Goal: Transaction & Acquisition: Book appointment/travel/reservation

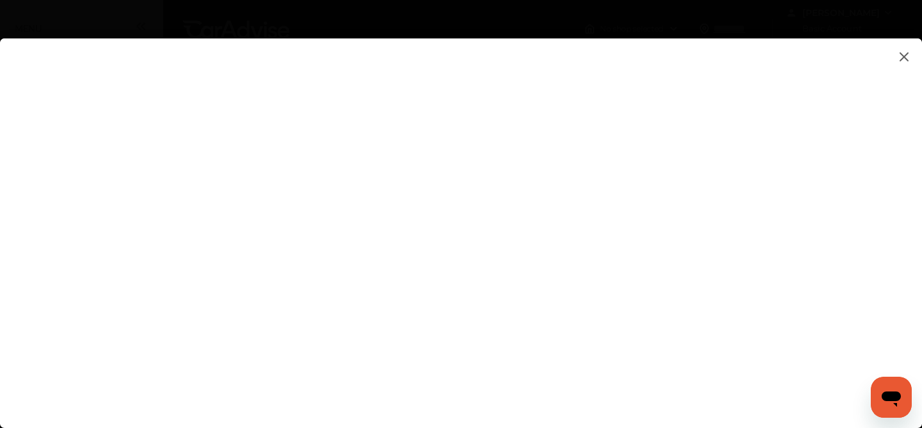
click at [861, 263] on flutter-view at bounding box center [461, 220] width 922 height 364
click at [856, 270] on flutter-view at bounding box center [461, 220] width 922 height 364
click at [602, 382] on flutter-view at bounding box center [461, 220] width 922 height 364
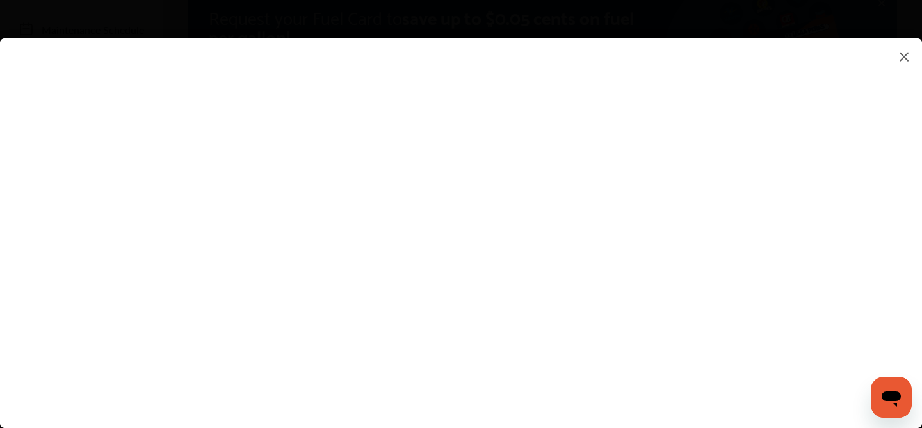
type input "**********"
click at [814, 382] on flutter-view "**********" at bounding box center [461, 220] width 922 height 364
click at [696, 388] on flutter-view "*****" at bounding box center [461, 220] width 922 height 364
click at [814, 399] on flutter-view at bounding box center [461, 220] width 922 height 364
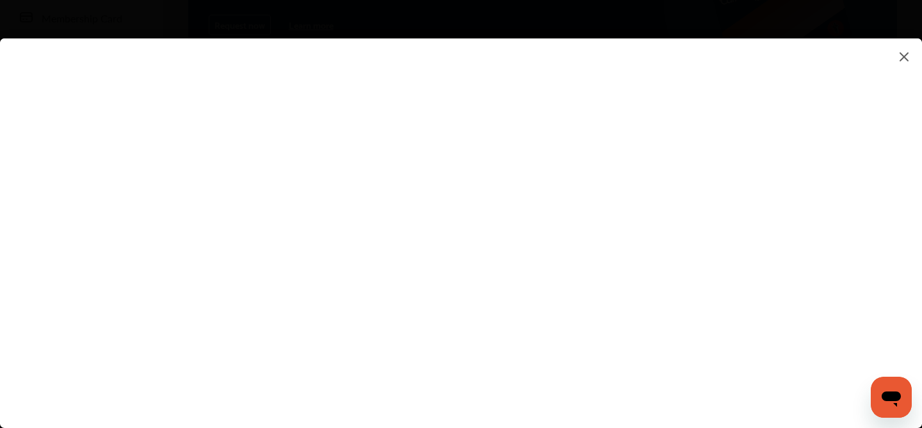
click at [744, 404] on div at bounding box center [461, 232] width 922 height 389
click at [780, 320] on flutter-view "**********" at bounding box center [461, 220] width 922 height 364
click at [726, 391] on flutter-view "**********" at bounding box center [461, 220] width 922 height 364
type input "*"
type input "**********"
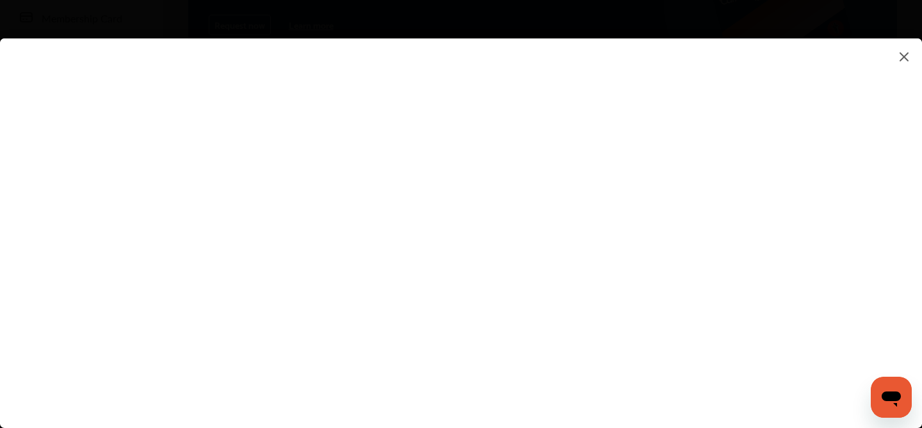
click at [508, 373] on flutter-view at bounding box center [461, 220] width 922 height 364
click at [505, 373] on flutter-view at bounding box center [461, 220] width 922 height 364
click at [504, 396] on flutter-view at bounding box center [461, 220] width 922 height 364
click at [504, 411] on div at bounding box center [461, 232] width 922 height 389
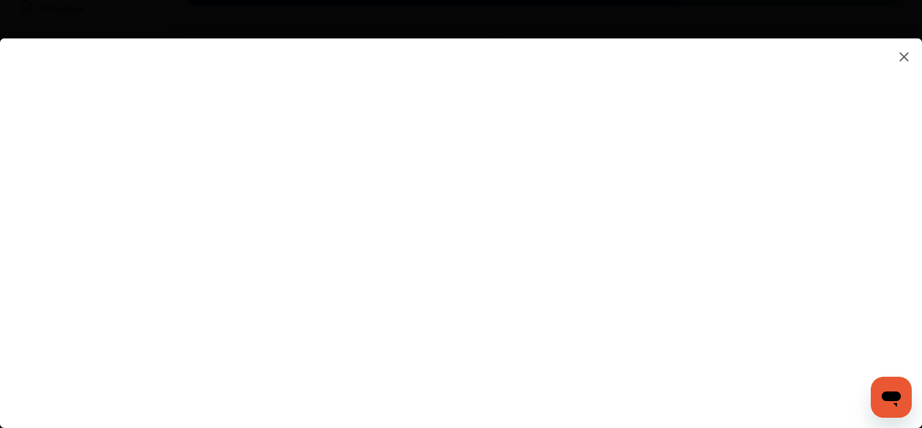
scroll to position [282, 0]
click at [477, 382] on flutter-view at bounding box center [461, 220] width 922 height 364
click at [509, 382] on flutter-view "**********" at bounding box center [461, 220] width 922 height 364
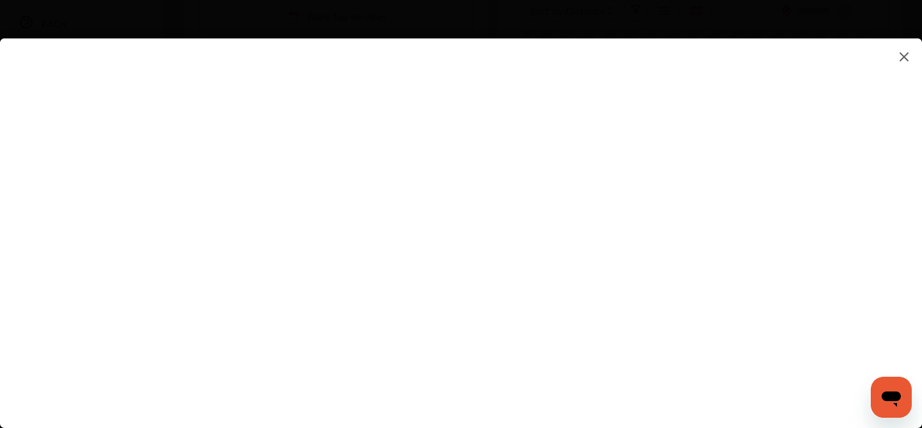
click at [438, 368] on flutter-view at bounding box center [461, 220] width 922 height 364
click at [922, 242] on flutter-view at bounding box center [461, 220] width 922 height 364
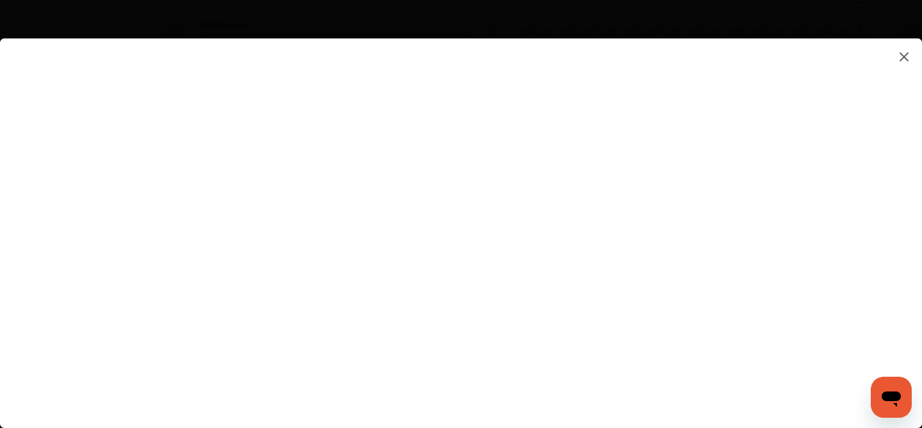
click at [801, 247] on flutter-view at bounding box center [461, 220] width 922 height 364
click at [669, 208] on flutter-view at bounding box center [461, 220] width 922 height 364
type textarea "*******"
click at [642, 253] on flutter-view "*******" at bounding box center [461, 220] width 922 height 364
click at [921, 293] on flutter-view at bounding box center [461, 220] width 922 height 364
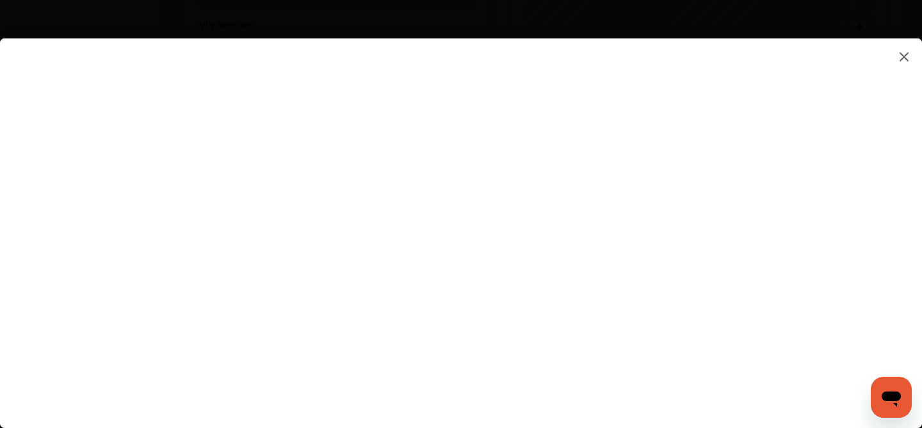
click at [804, 254] on flutter-view at bounding box center [461, 220] width 922 height 364
click at [707, 120] on flutter-view at bounding box center [461, 220] width 922 height 364
type input "*********"
click at [655, 67] on flutter-view "*********" at bounding box center [461, 220] width 922 height 364
click at [492, 283] on flutter-view at bounding box center [461, 220] width 922 height 364
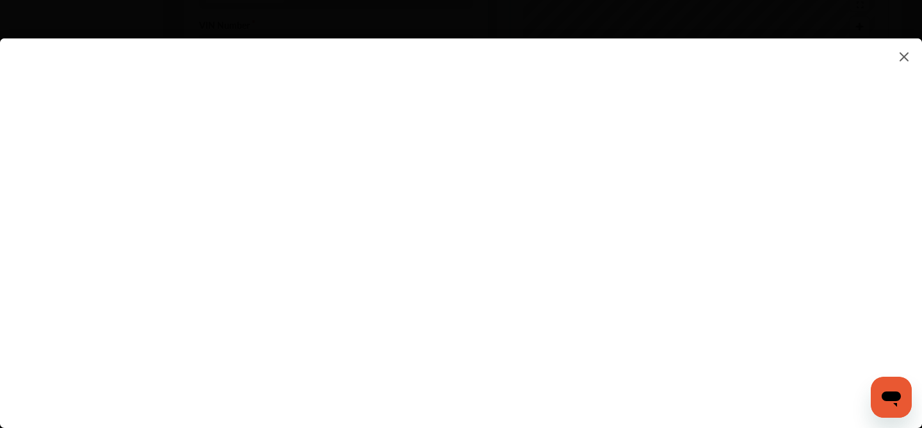
click at [830, 85] on flutter-view at bounding box center [461, 220] width 922 height 364
click at [881, 111] on flutter-view at bounding box center [461, 220] width 922 height 364
click at [717, 186] on flutter-view at bounding box center [461, 220] width 922 height 364
click at [798, 188] on flutter-view at bounding box center [461, 220] width 922 height 364
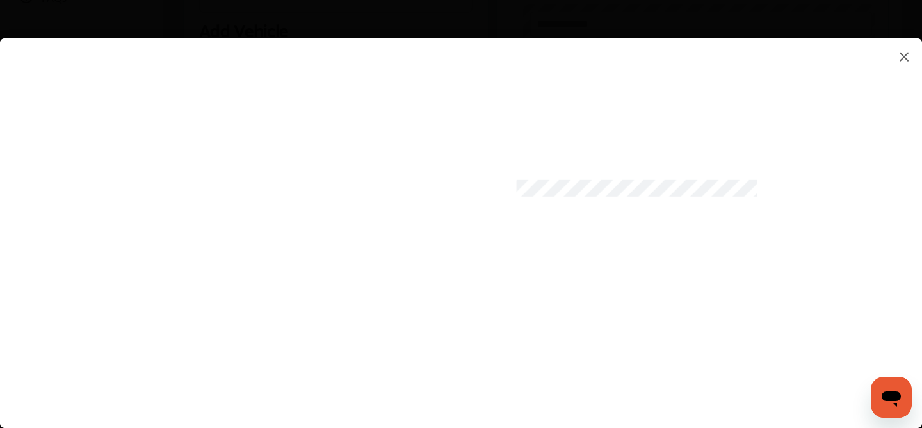
click at [548, 257] on flutter-view at bounding box center [461, 220] width 922 height 364
click at [797, 259] on flutter-view at bounding box center [461, 220] width 922 height 364
click at [899, 164] on flutter-view at bounding box center [461, 220] width 922 height 364
click at [903, 166] on flutter-view at bounding box center [461, 220] width 922 height 364
click at [565, 131] on flutter-view at bounding box center [461, 220] width 922 height 364
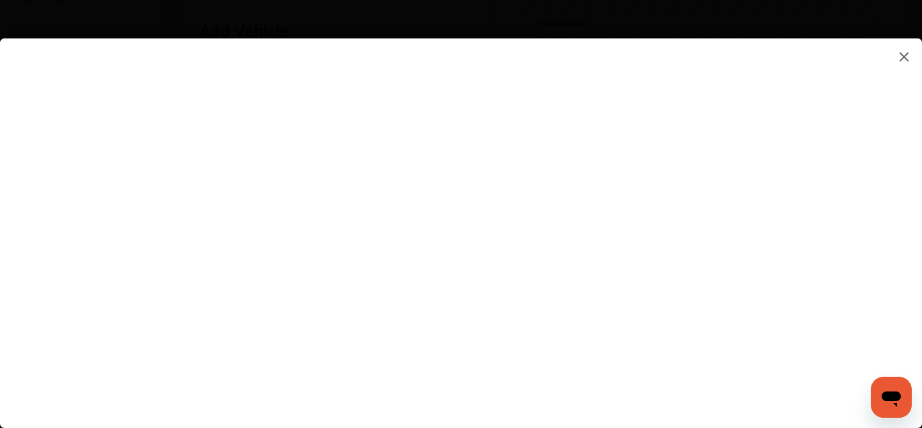
click at [804, 104] on flutter-view at bounding box center [461, 220] width 922 height 364
click at [494, 153] on flutter-view "*****" at bounding box center [461, 220] width 922 height 364
type input "*"
type input "******"
click at [864, 215] on flutter-view at bounding box center [461, 220] width 922 height 364
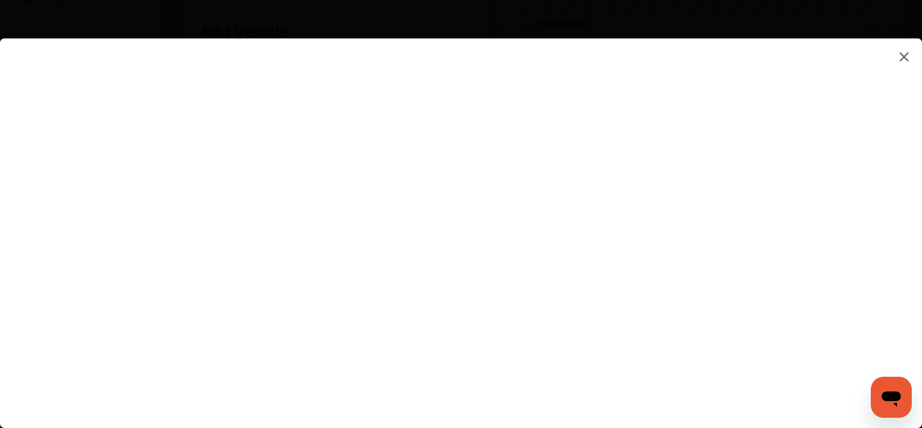
click at [906, 293] on flutter-view at bounding box center [461, 220] width 922 height 364
click at [600, 319] on flutter-view at bounding box center [461, 220] width 922 height 364
click at [916, 151] on flutter-view at bounding box center [461, 220] width 922 height 364
click at [917, 115] on flutter-view at bounding box center [461, 220] width 922 height 364
click at [617, 220] on flutter-view "******" at bounding box center [461, 220] width 922 height 364
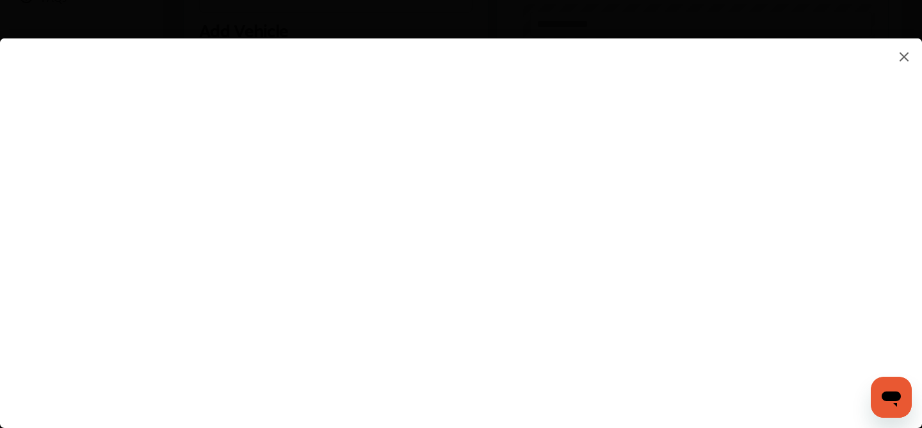
type input "*"
type input "*****"
click at [847, 331] on flutter-view at bounding box center [461, 220] width 922 height 364
click at [922, 414] on div at bounding box center [461, 232] width 922 height 389
click at [509, 320] on flutter-view at bounding box center [461, 220] width 922 height 364
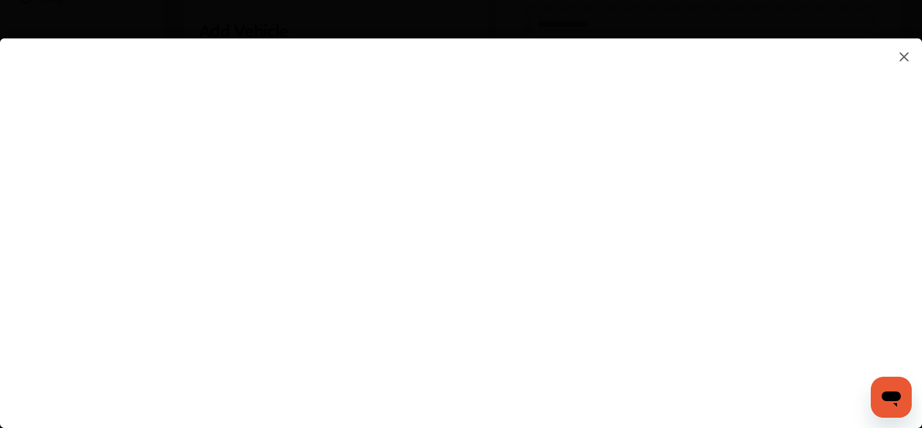
click at [545, 359] on flutter-view at bounding box center [461, 220] width 922 height 364
click at [800, 171] on flutter-view at bounding box center [461, 220] width 922 height 364
click at [846, 329] on flutter-view at bounding box center [461, 220] width 922 height 364
click at [800, 332] on flutter-view at bounding box center [461, 220] width 922 height 364
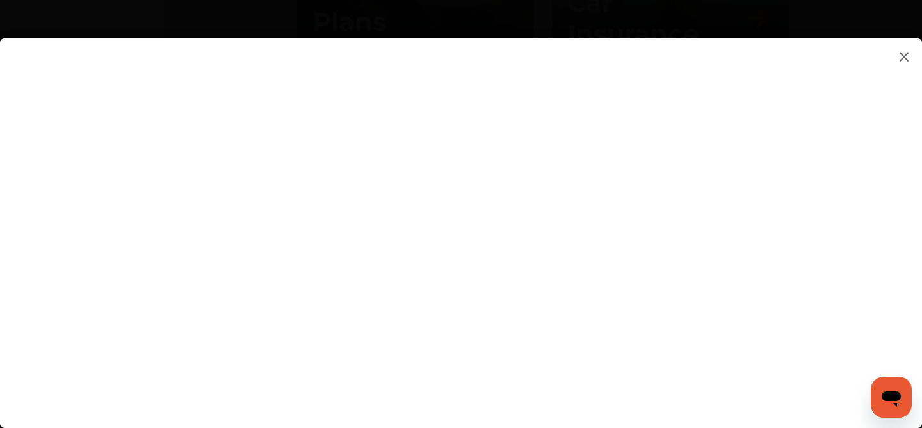
click at [905, 56] on img at bounding box center [904, 57] width 15 height 16
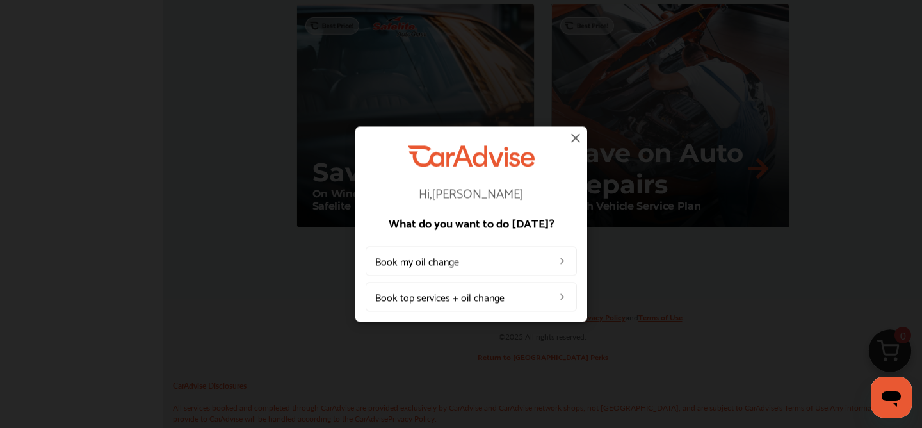
click at [564, 298] on img at bounding box center [562, 297] width 10 height 10
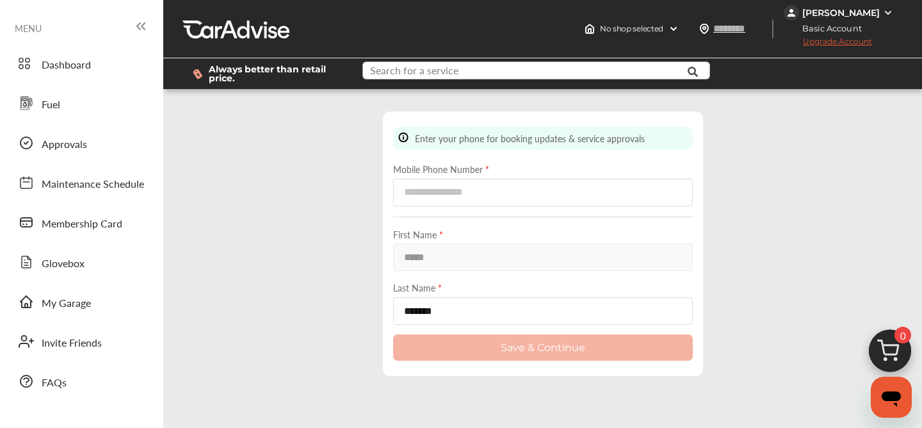
click at [468, 70] on input "text" at bounding box center [527, 72] width 326 height 20
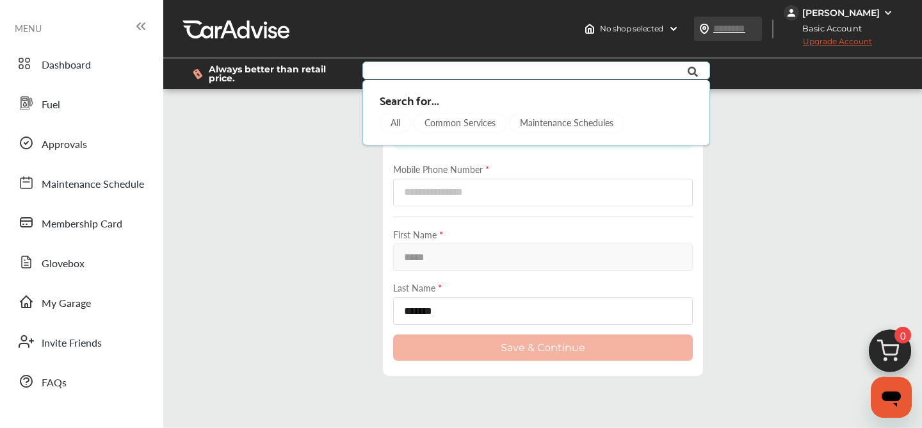
click at [741, 29] on input "text" at bounding box center [742, 28] width 59 height 13
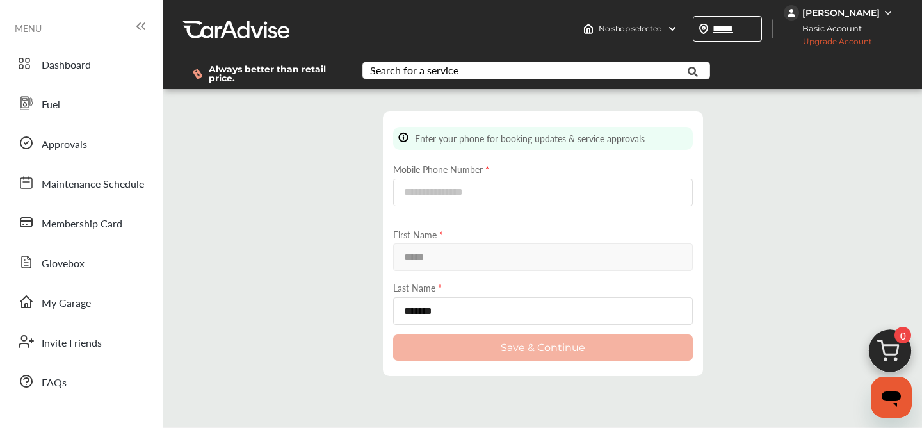
type input "*****"
click at [493, 74] on input "text" at bounding box center [527, 72] width 326 height 20
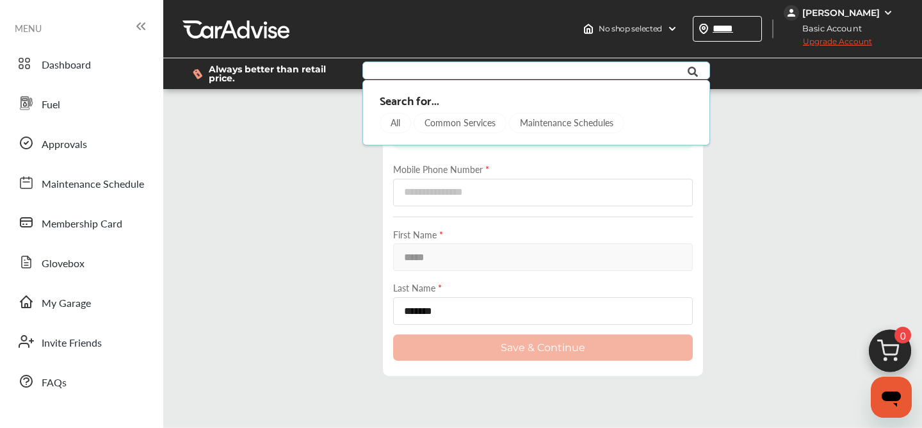
type input "**********"
type input "*****"
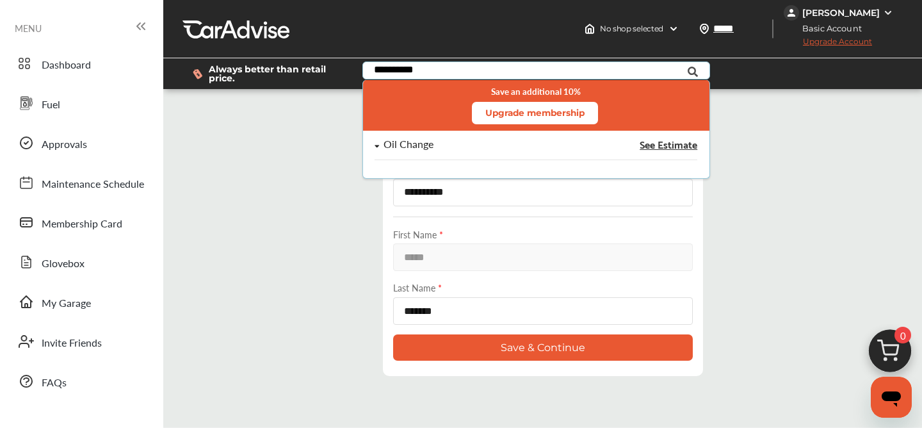
type input "**********"
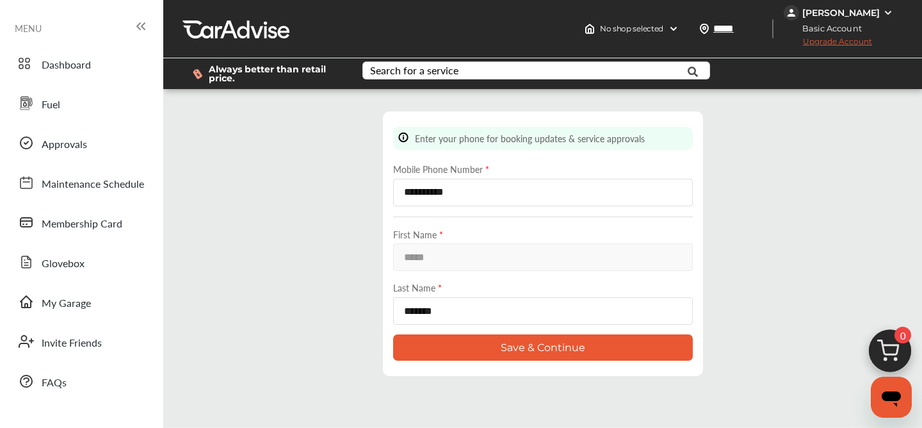
click at [505, 342] on button "Save & Continue" at bounding box center [543, 347] width 300 height 26
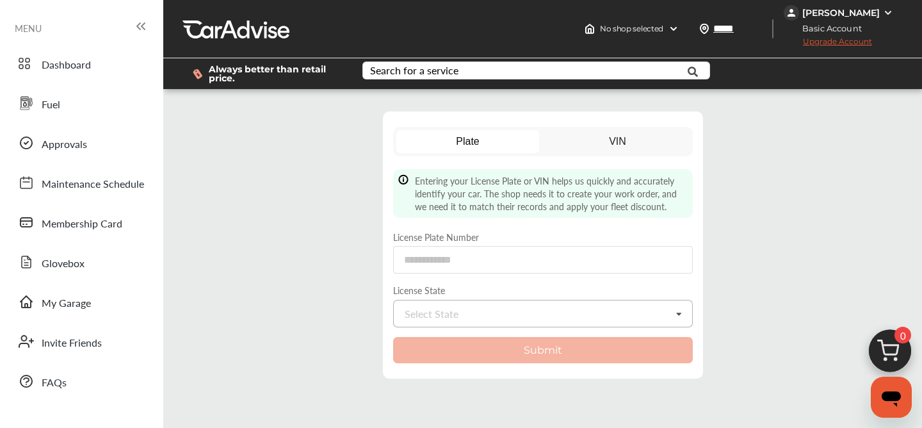
click at [640, 313] on div "Select State [US_STATE] [US_STATE] [US_STATE] [US_STATE] [US_STATE] [US_STATE] …" at bounding box center [543, 314] width 300 height 28
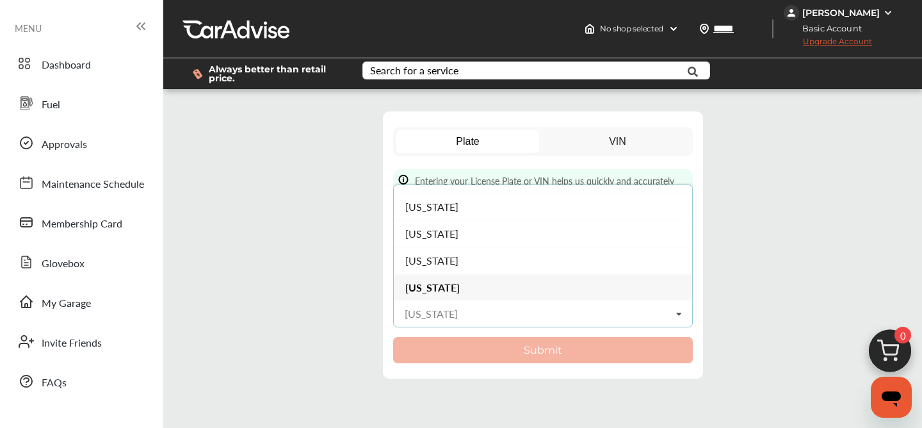
scroll to position [127, 0]
click at [553, 283] on div "[US_STATE]" at bounding box center [543, 287] width 299 height 27
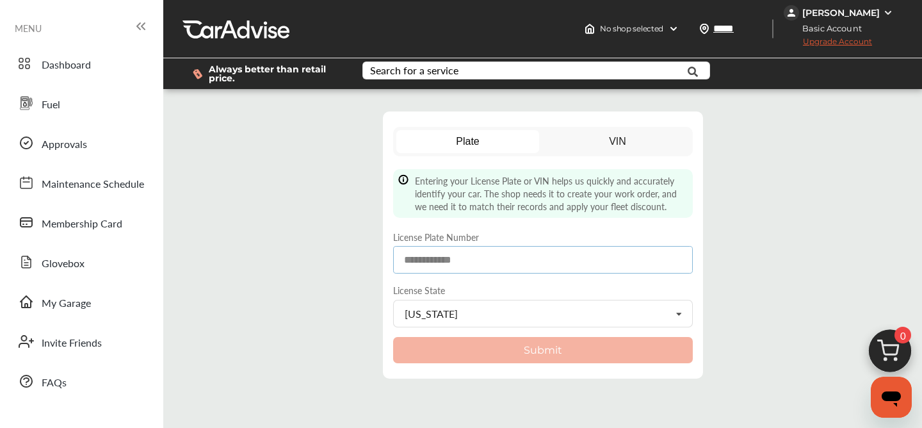
click at [531, 260] on input at bounding box center [543, 260] width 300 height 28
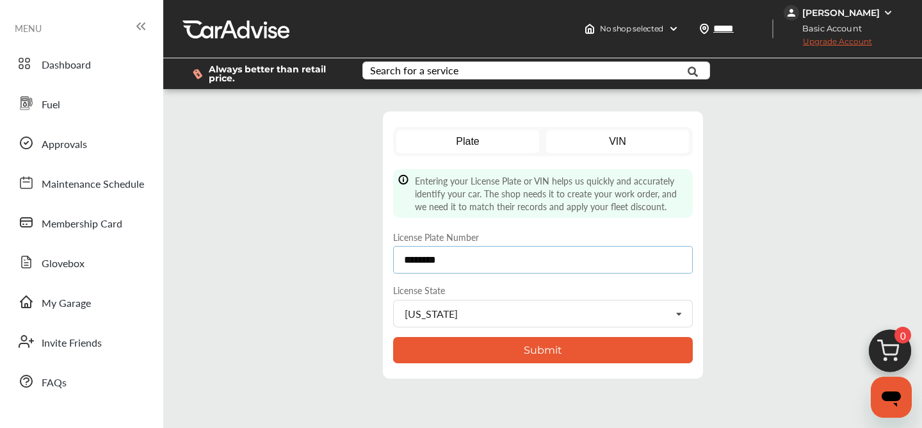
type input "********"
click at [598, 137] on link "VIN" at bounding box center [617, 141] width 143 height 23
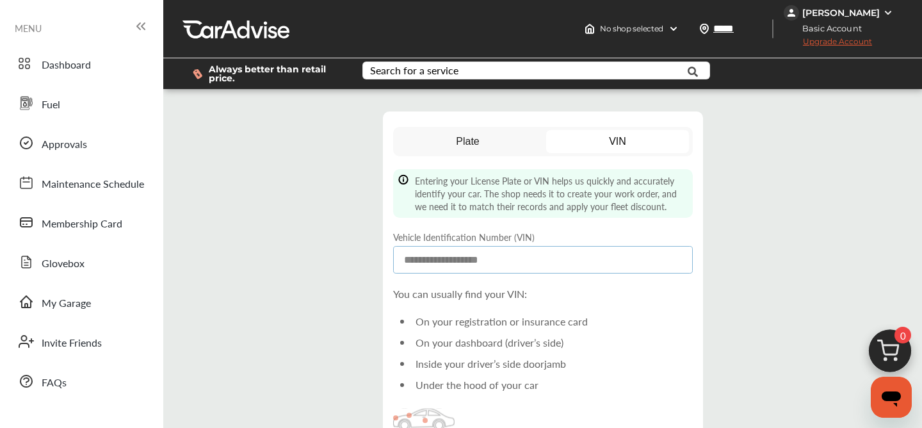
click at [408, 266] on input at bounding box center [543, 260] width 300 height 28
click at [640, 313] on div "On your registration or insurance card" at bounding box center [553, 321] width 281 height 21
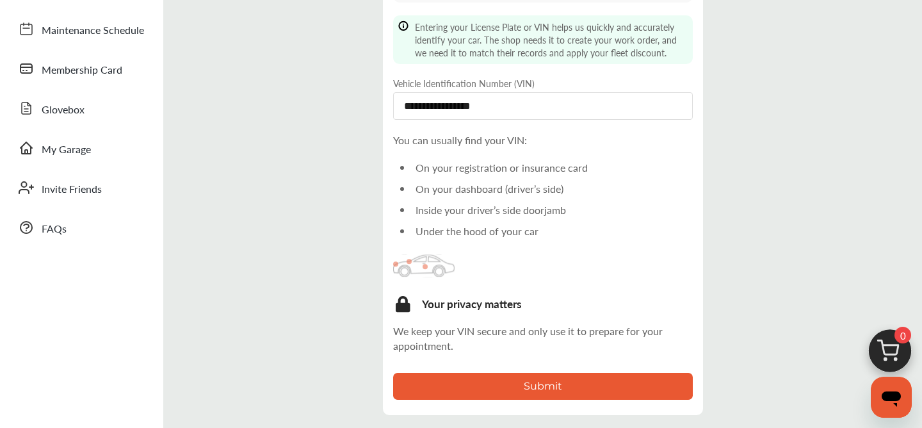
scroll to position [179, 0]
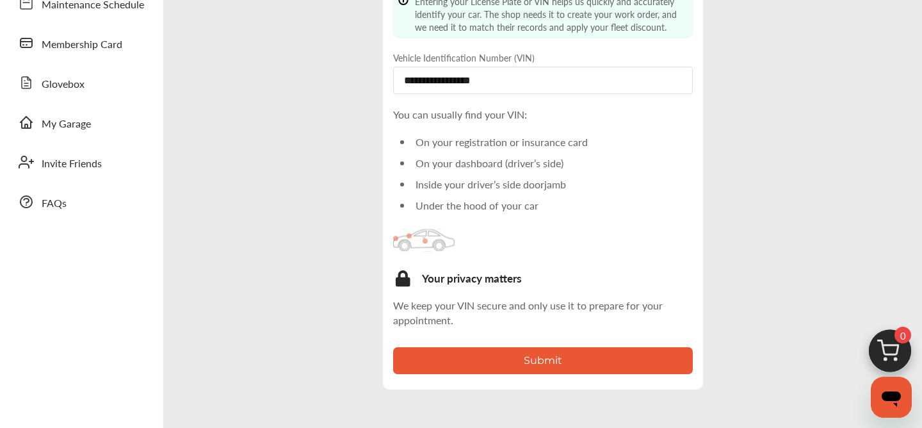
click at [605, 357] on button "Submit" at bounding box center [543, 360] width 300 height 26
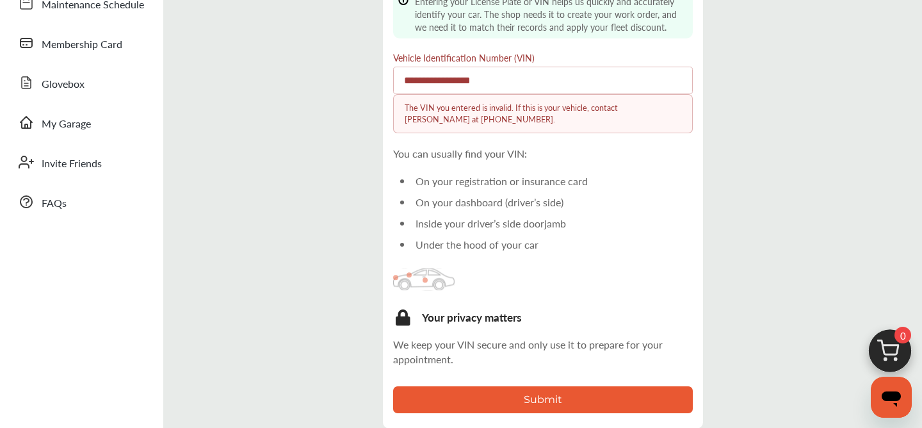
drag, startPoint x: 520, startPoint y: 83, endPoint x: 388, endPoint y: 87, distance: 132.7
click at [388, 87] on div "**********" at bounding box center [543, 180] width 320 height 496
click at [713, 73] on div "**********" at bounding box center [543, 180] width 346 height 496
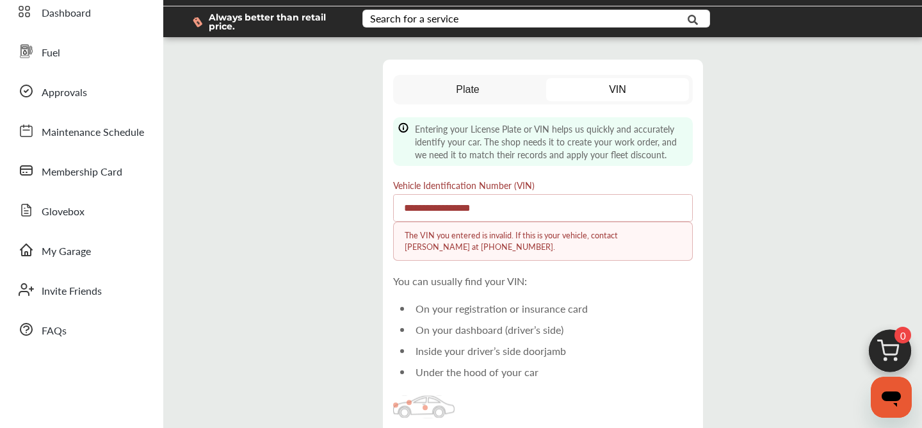
scroll to position [51, 0]
click at [495, 92] on link "Plate" at bounding box center [468, 90] width 143 height 23
type input "********"
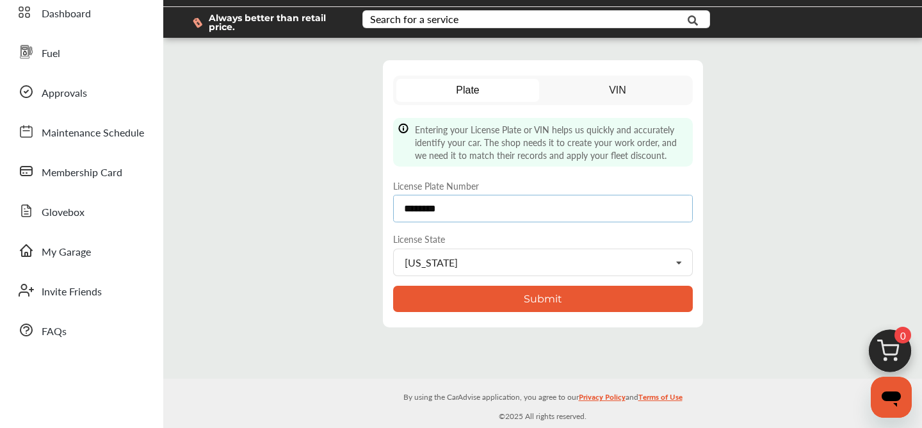
drag, startPoint x: 472, startPoint y: 213, endPoint x: 389, endPoint y: 205, distance: 83.6
click at [389, 205] on div "Plate VIN Entering your License Plate or VIN helps us quickly and accurately id…" at bounding box center [543, 193] width 320 height 267
type input "******"
click at [420, 297] on button "Submit" at bounding box center [543, 299] width 300 height 26
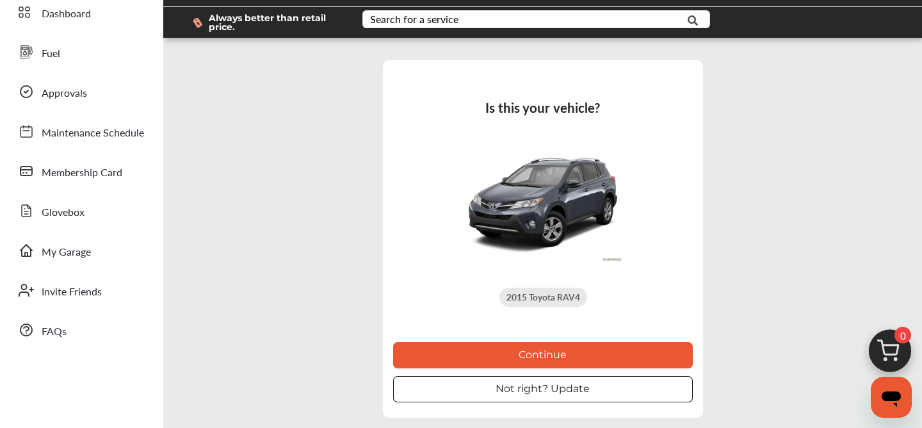
scroll to position [0, 0]
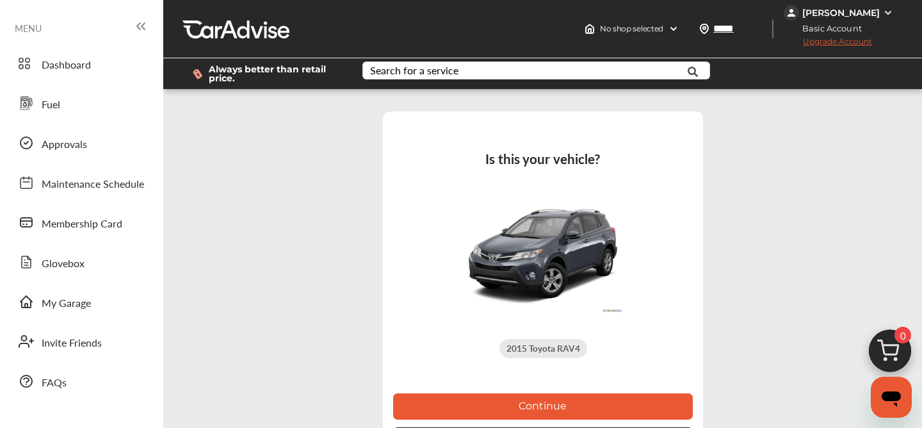
click at [509, 406] on button "Continue" at bounding box center [543, 406] width 300 height 26
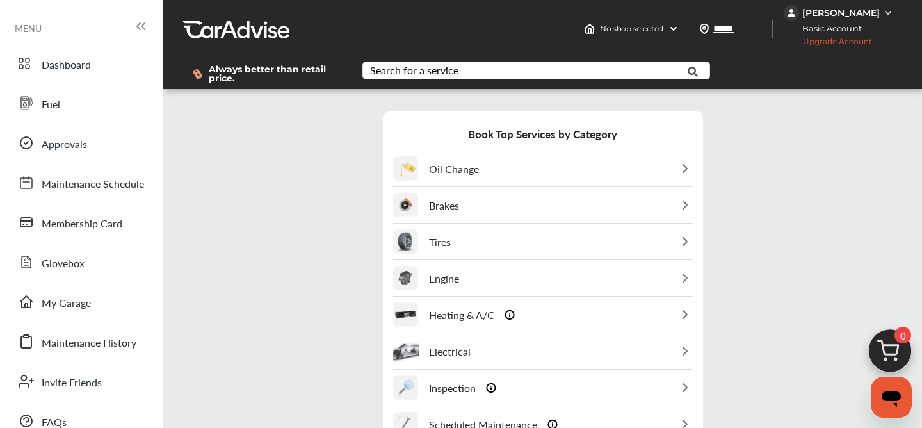
click at [687, 165] on img at bounding box center [685, 168] width 15 height 15
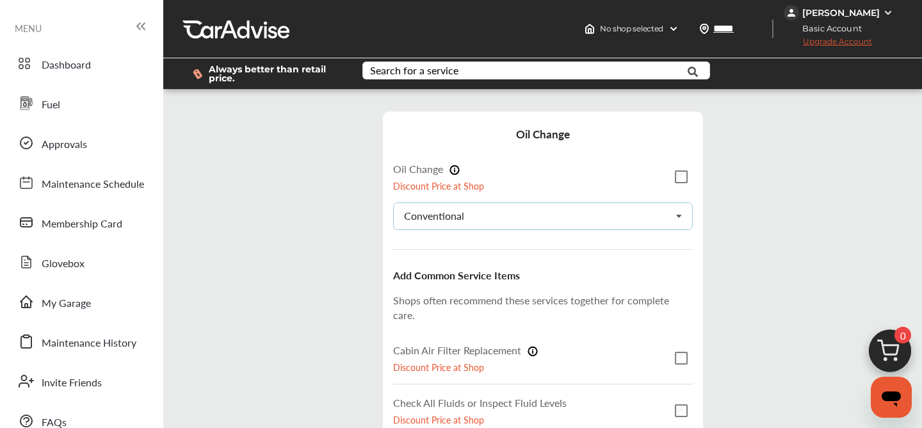
click at [680, 224] on icon at bounding box center [679, 217] width 22 height 28
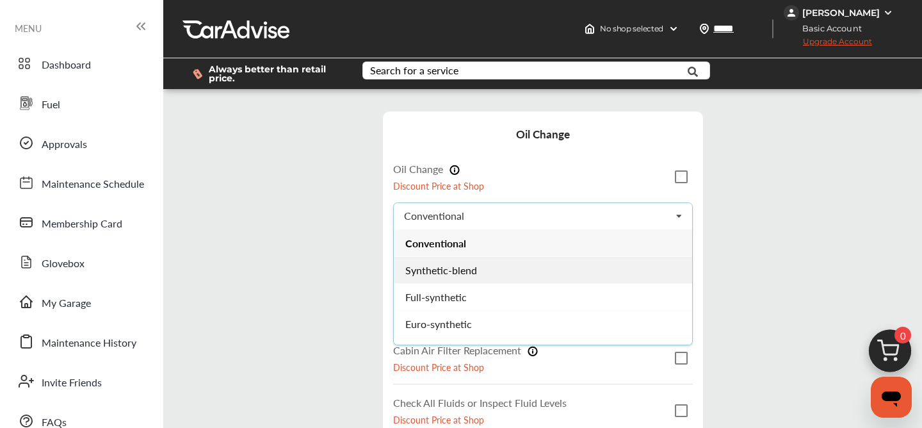
drag, startPoint x: 551, startPoint y: 283, endPoint x: 550, endPoint y: 269, distance: 13.5
click at [550, 269] on div "Conventional Synthetic-blend Full-synthetic Euro-synthetic Diesel-oil" at bounding box center [543, 287] width 300 height 116
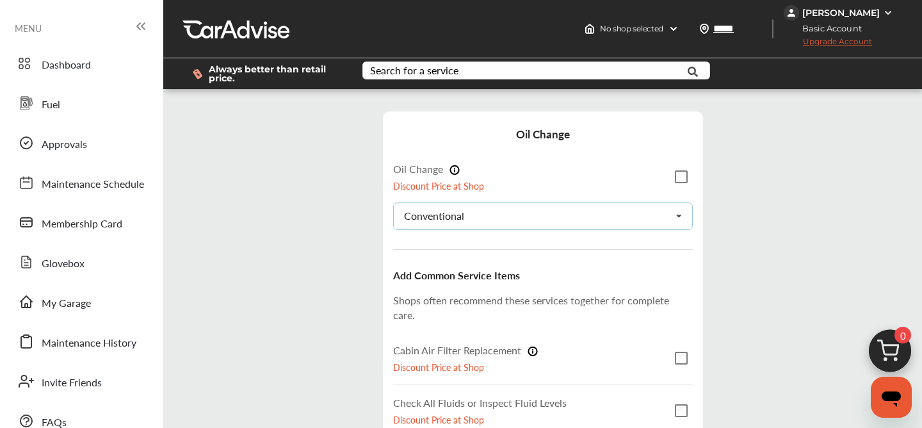
click at [682, 212] on icon at bounding box center [679, 217] width 22 height 28
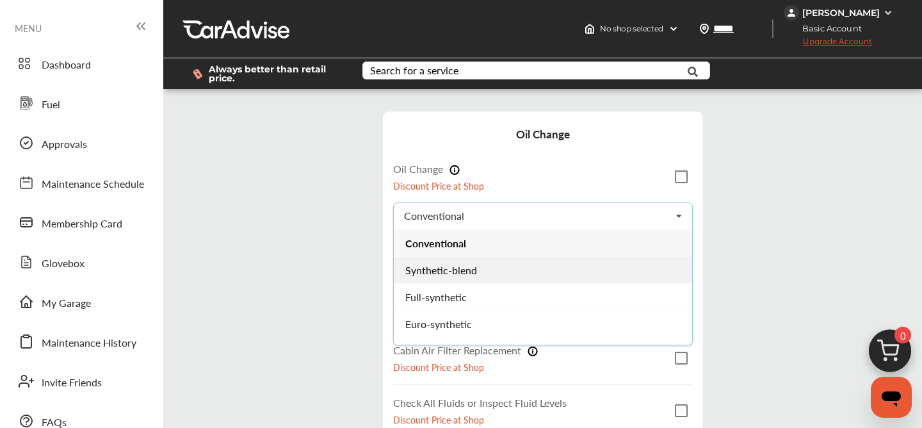
click at [577, 272] on div "Synthetic-blend" at bounding box center [543, 269] width 299 height 27
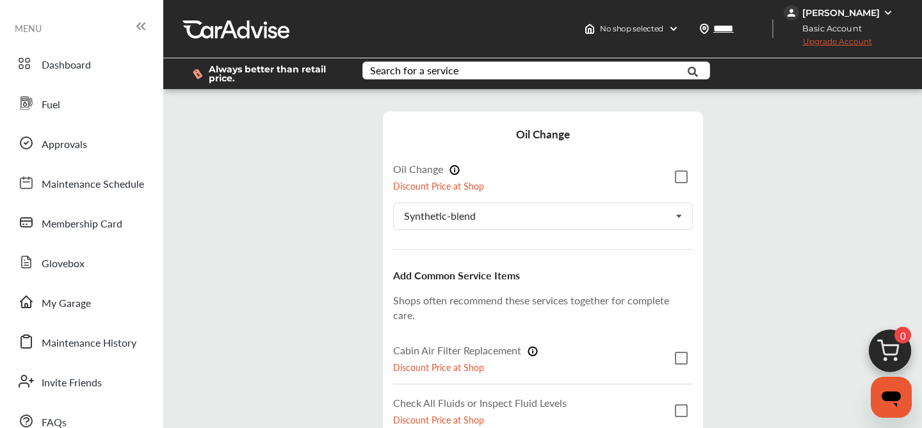
click at [784, 275] on div "Step 3 / 7 - Select Services Cancel Oil Change Oil Change Discount Price at Sho…" at bounding box center [543, 353] width 753 height 509
click at [776, 264] on div "Step 3 / 7 - Select Services Cancel Oil Change Oil Change Discount Price at Sho…" at bounding box center [543, 353] width 753 height 509
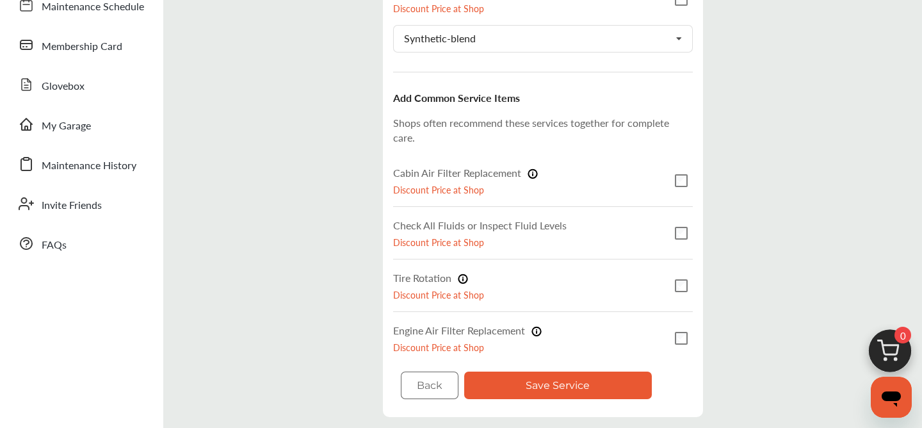
scroll to position [179, 0]
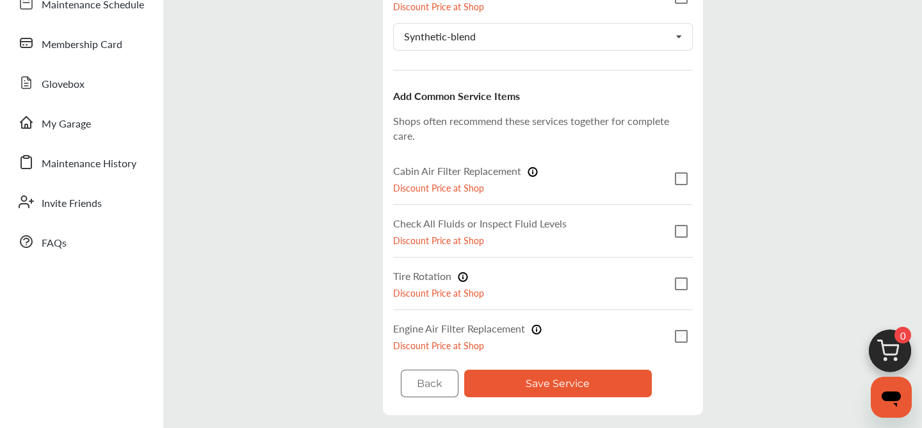
click at [564, 377] on button "Save Service" at bounding box center [558, 384] width 188 height 28
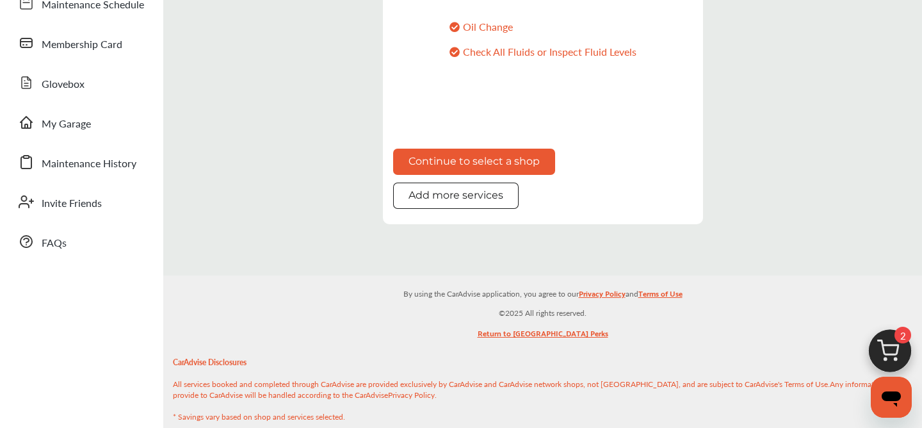
click at [764, 178] on div "Step 3 / 7 - Select Services Cancel Ready to continue? You have selected 2 serv…" at bounding box center [543, 78] width 753 height 318
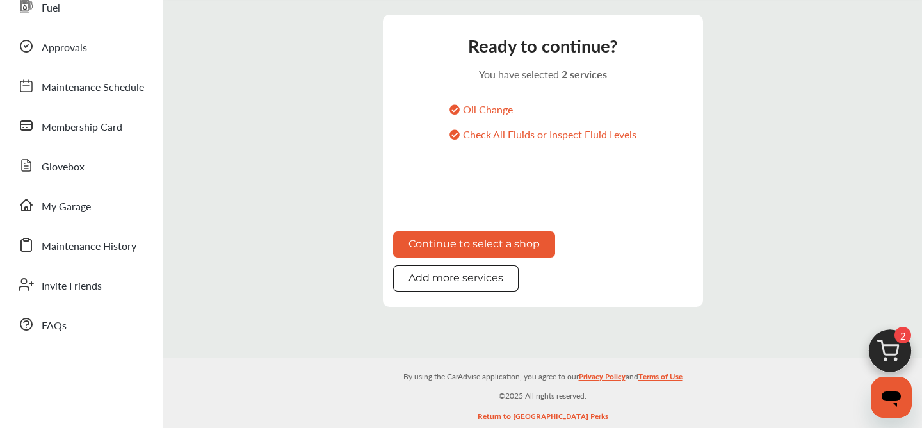
scroll to position [77, 0]
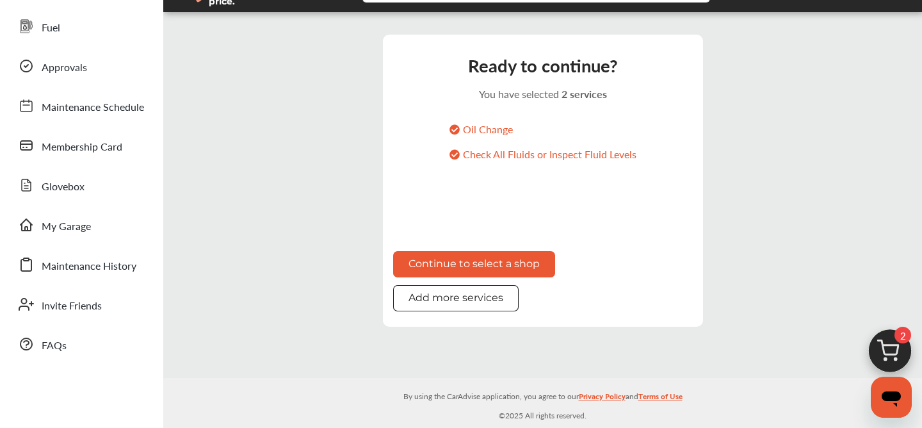
click at [520, 258] on button "Continue to select a shop" at bounding box center [474, 264] width 162 height 26
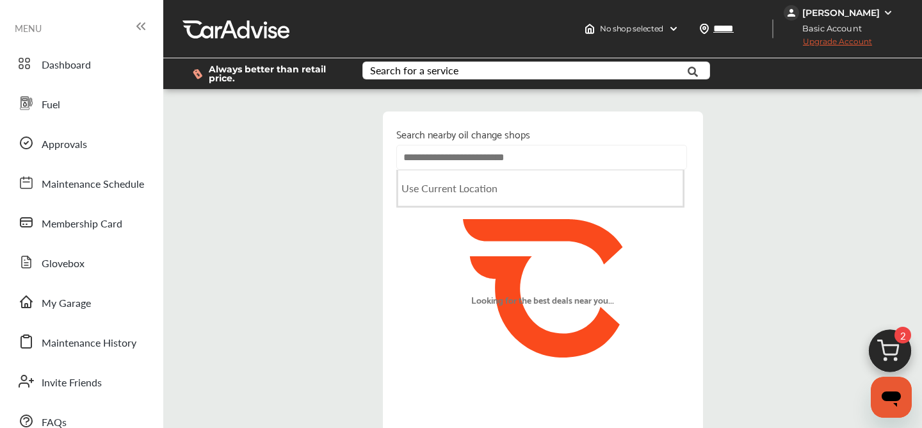
click at [573, 152] on input "text" at bounding box center [542, 157] width 291 height 25
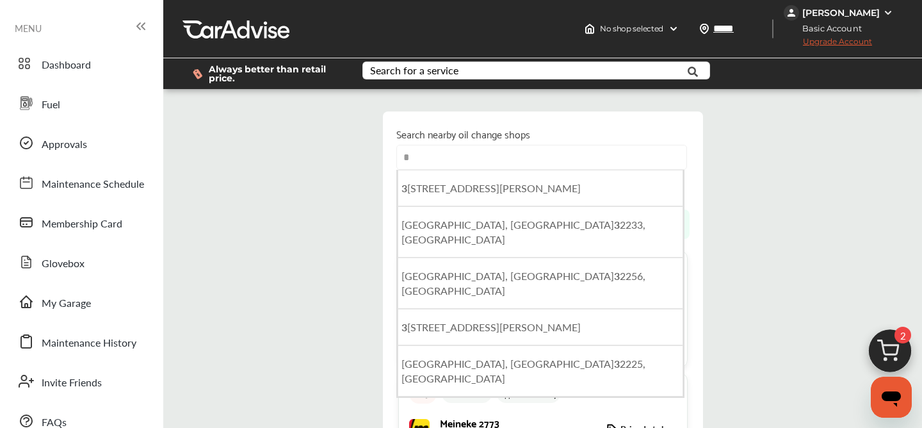
type input "*"
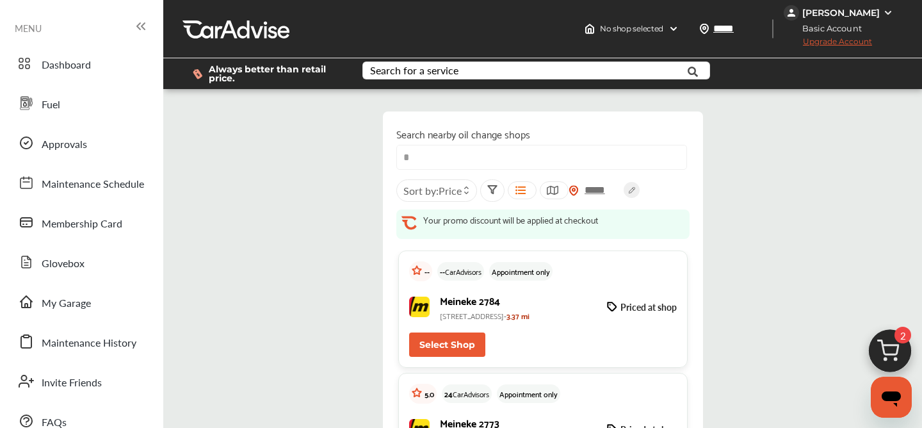
click at [905, 350] on img at bounding box center [890, 354] width 61 height 61
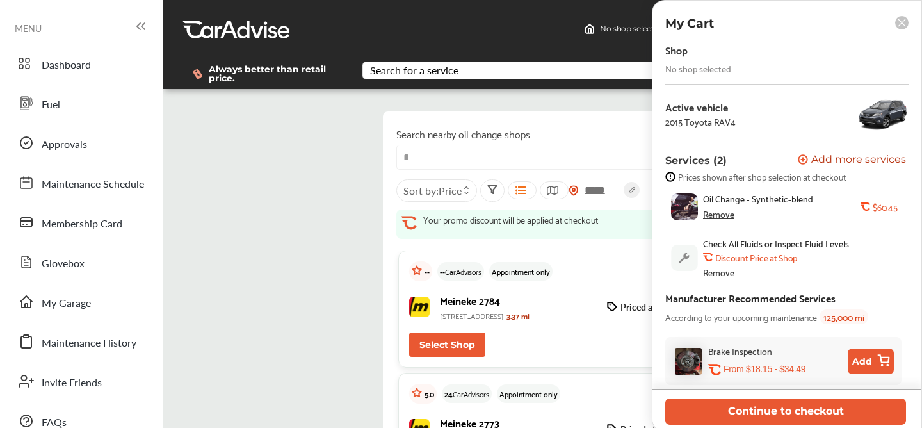
click at [720, 274] on div "Remove" at bounding box center [718, 272] width 31 height 10
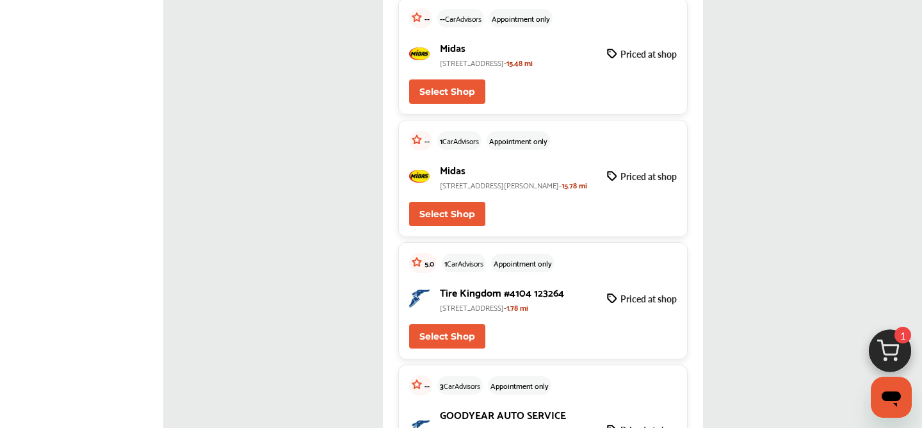
scroll to position [743, 0]
click at [436, 348] on button "Select Shop" at bounding box center [447, 336] width 76 height 24
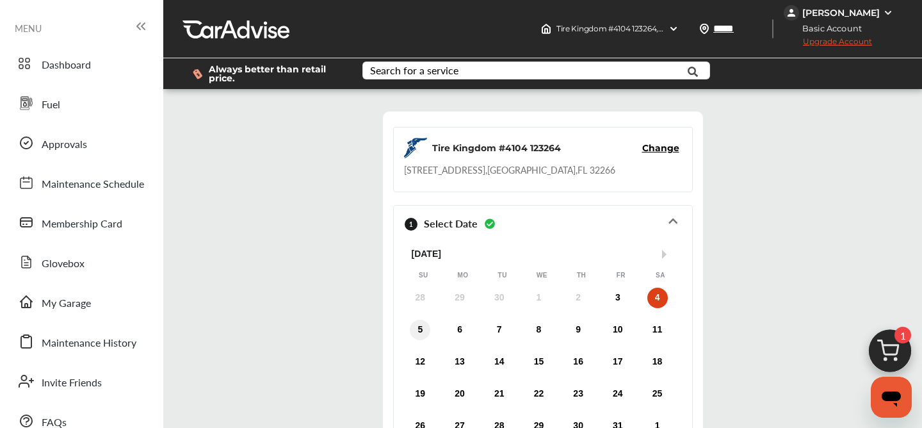
click at [418, 331] on div "5" at bounding box center [420, 330] width 20 height 20
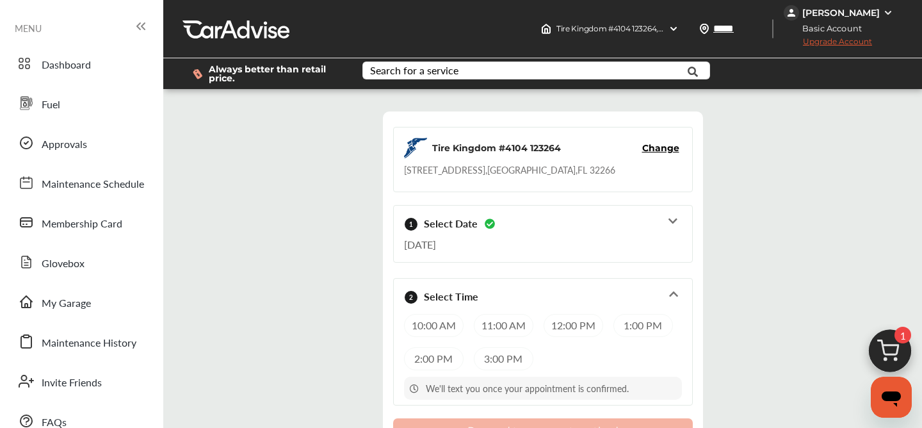
click at [564, 325] on div "12:00 PM" at bounding box center [574, 325] width 60 height 23
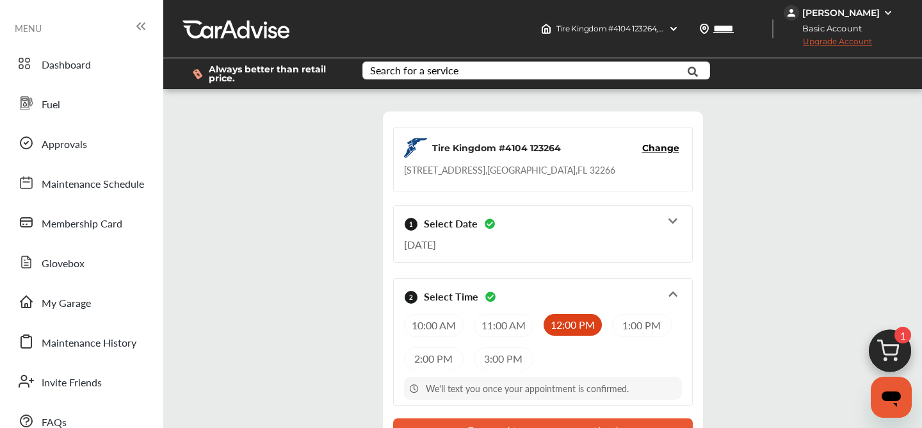
click at [896, 351] on img at bounding box center [890, 354] width 61 height 61
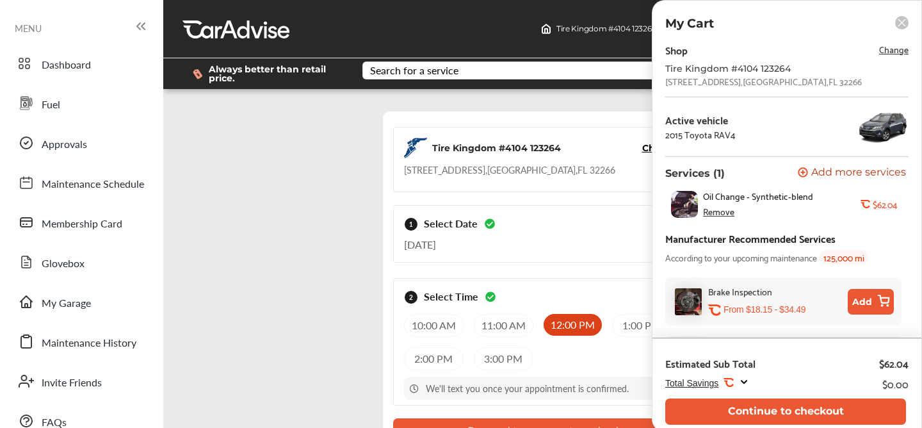
click at [447, 324] on div "10:00 AM" at bounding box center [434, 325] width 60 height 23
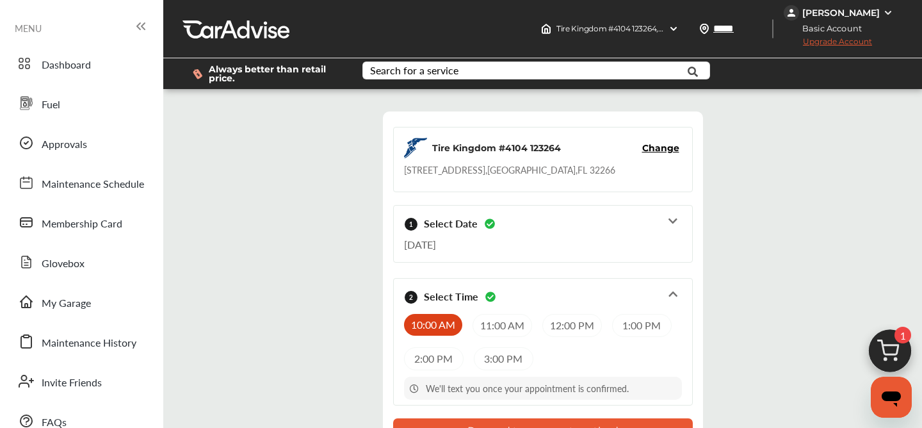
click at [438, 318] on div "10:00 AM" at bounding box center [433, 325] width 58 height 22
click at [430, 360] on div "2:00 PM" at bounding box center [434, 358] width 60 height 23
click at [891, 341] on img at bounding box center [890, 354] width 61 height 61
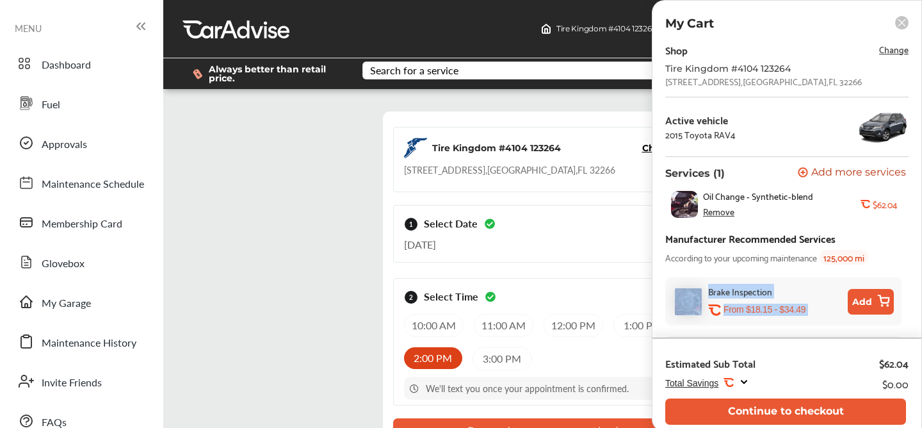
drag, startPoint x: 912, startPoint y: 235, endPoint x: 911, endPoint y: 270, distance: 34.6
click at [911, 270] on div "Shop Change [GEOGRAPHIC_DATA] #4104 123264 [STREET_ADDRESS] Active vehicle 2015…" at bounding box center [787, 189] width 269 height 297
click at [828, 348] on div "Estimated Sub Total $62.04" at bounding box center [787, 361] width 243 height 27
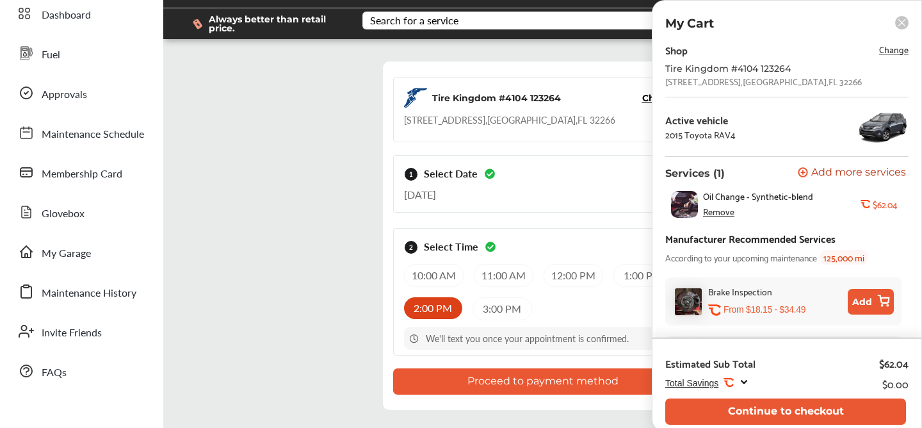
scroll to position [51, 0]
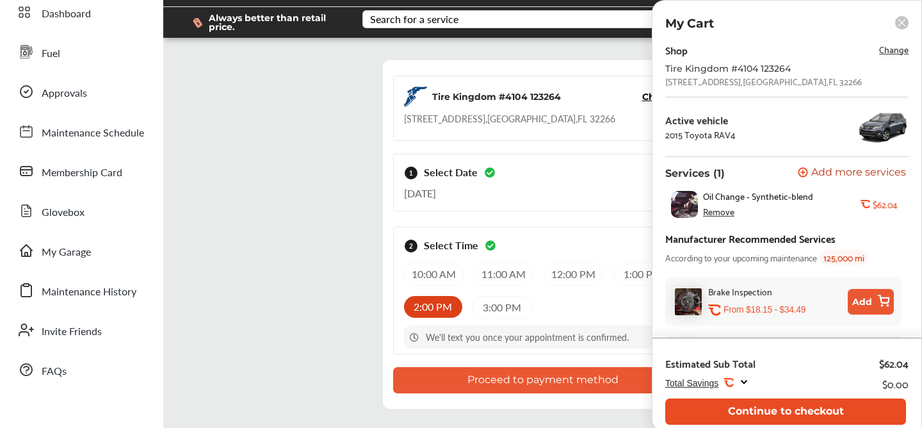
click at [825, 408] on button "Continue to checkout" at bounding box center [786, 411] width 241 height 26
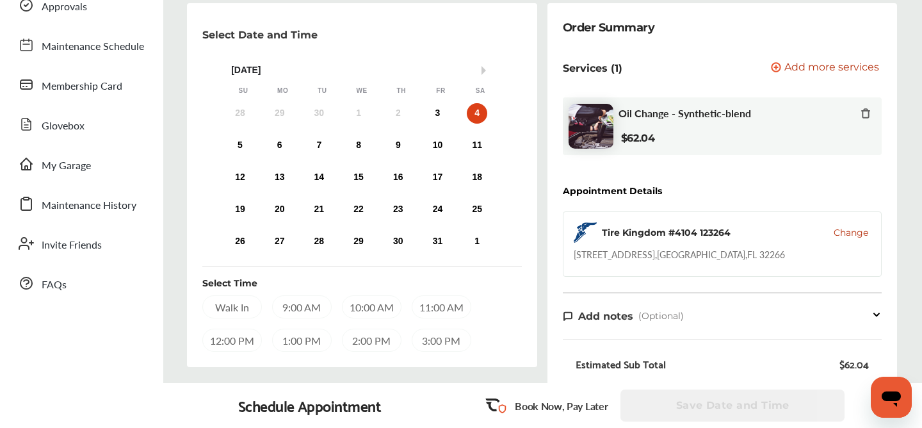
scroll to position [119, 0]
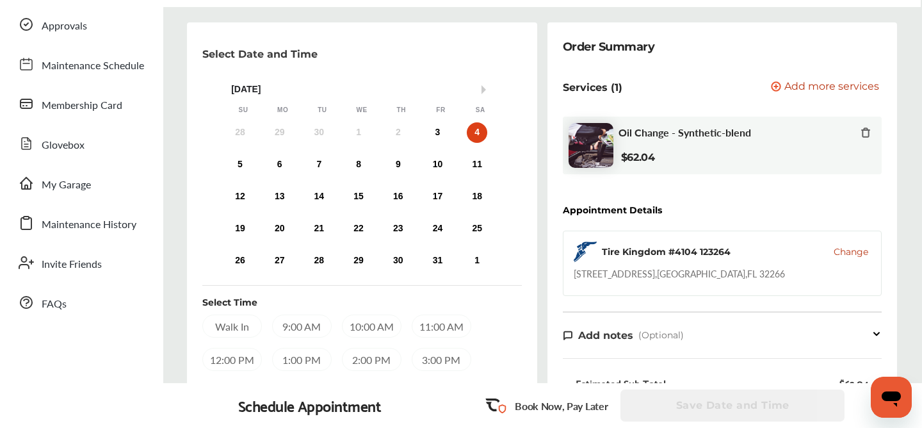
click at [889, 263] on div "Order Summary Services (1) Add a service Add more services Oil Change - Synthet…" at bounding box center [723, 337] width 350 height 630
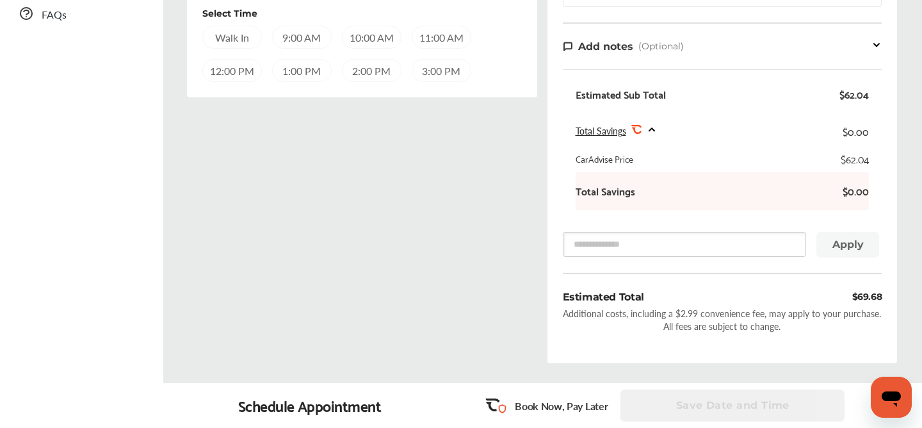
scroll to position [452, 0]
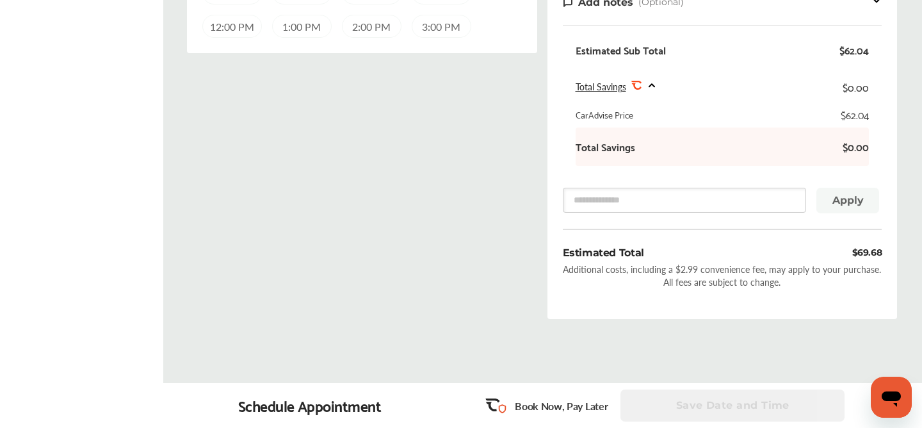
click at [910, 204] on div "Select Date and Time Next Month [DATE] Su Mo Tu We Th Fr Sa 28 29 30 1 2 3 4 5 …" at bounding box center [542, 9] width 778 height 640
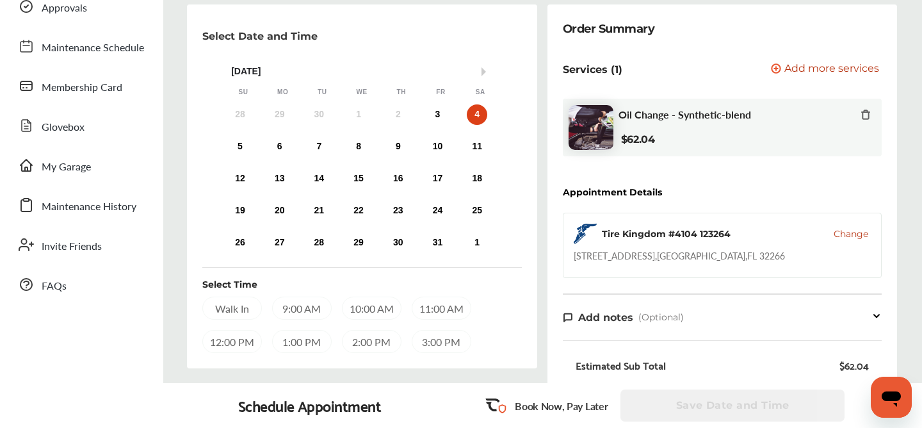
scroll to position [119, 0]
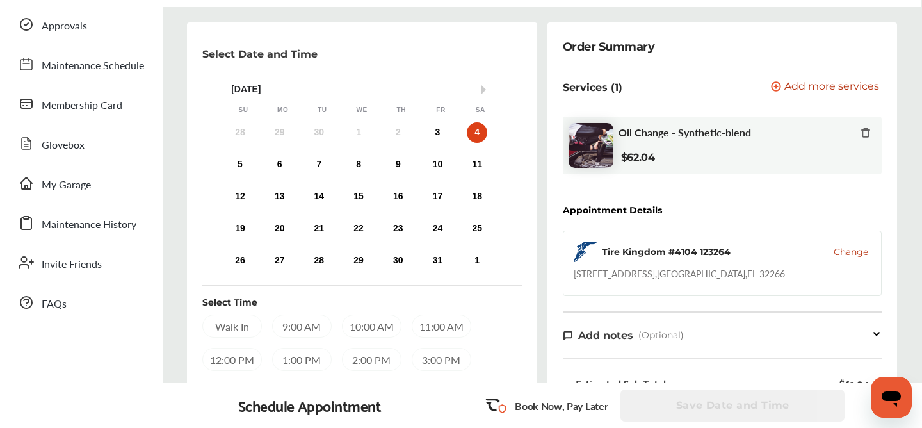
click at [877, 333] on icon at bounding box center [877, 334] width 10 height 11
click at [903, 317] on div "Select Date and Time Next Month [DATE] Su Mo Tu We Th Fr Sa 28 29 30 1 2 3 4 5 …" at bounding box center [542, 390] width 778 height 737
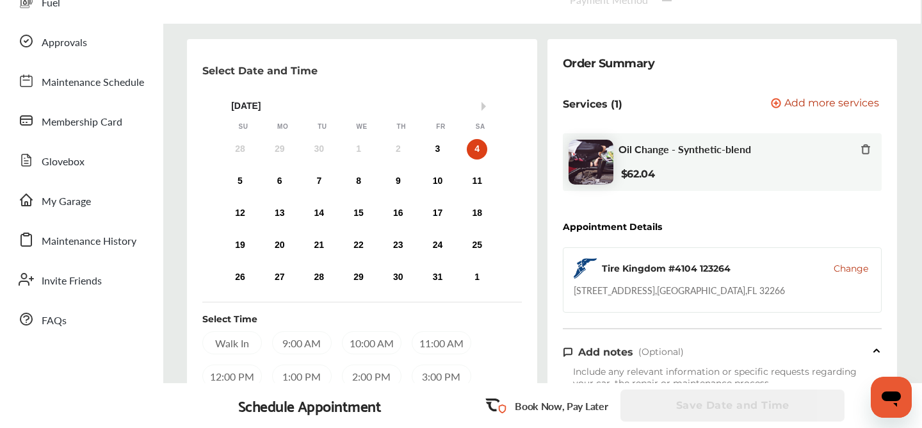
scroll to position [67, 0]
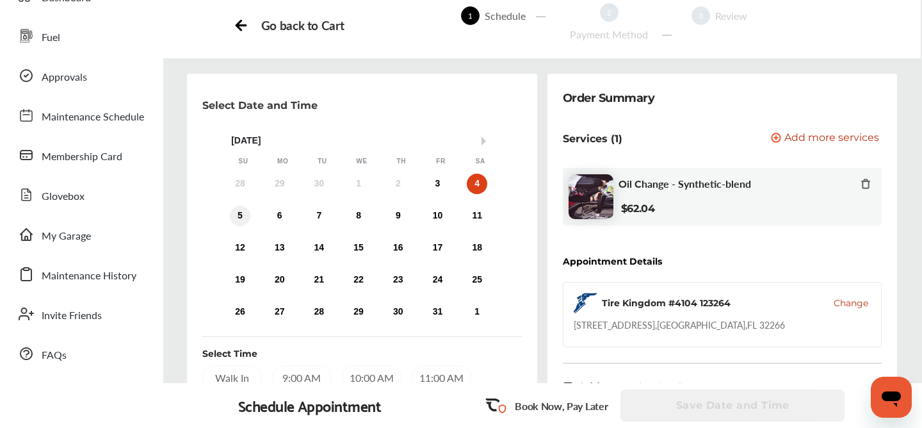
click at [243, 217] on div "5" at bounding box center [240, 216] width 20 height 20
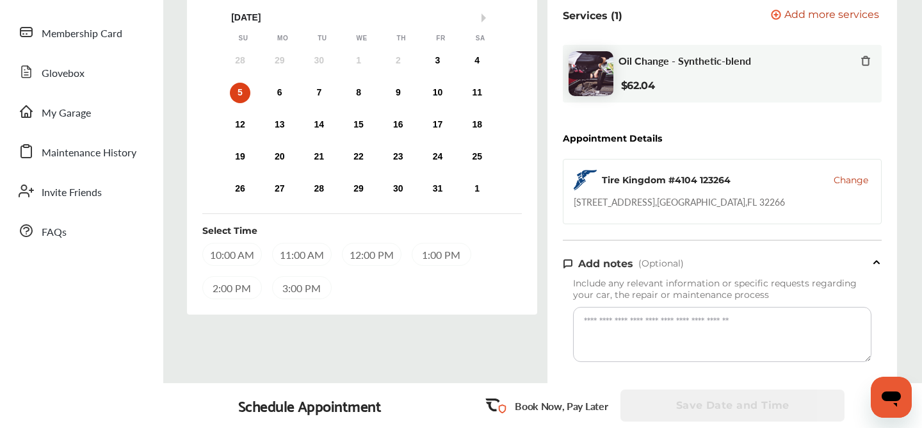
scroll to position [195, 0]
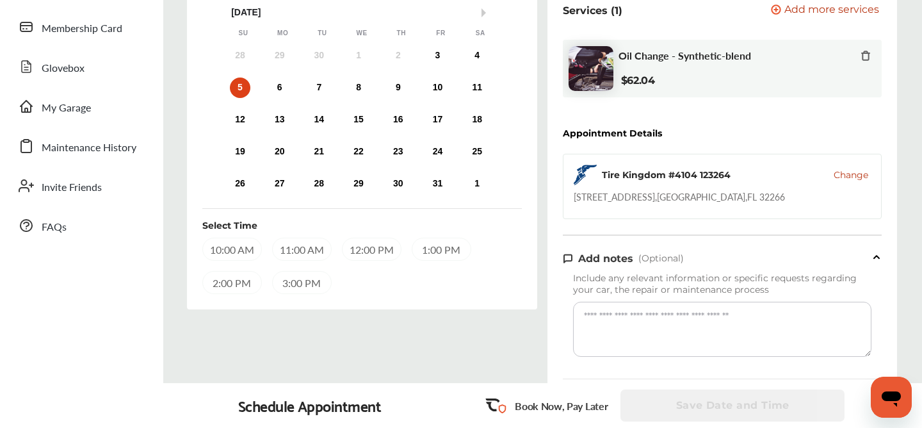
click at [227, 281] on div "2:00 PM" at bounding box center [232, 282] width 60 height 23
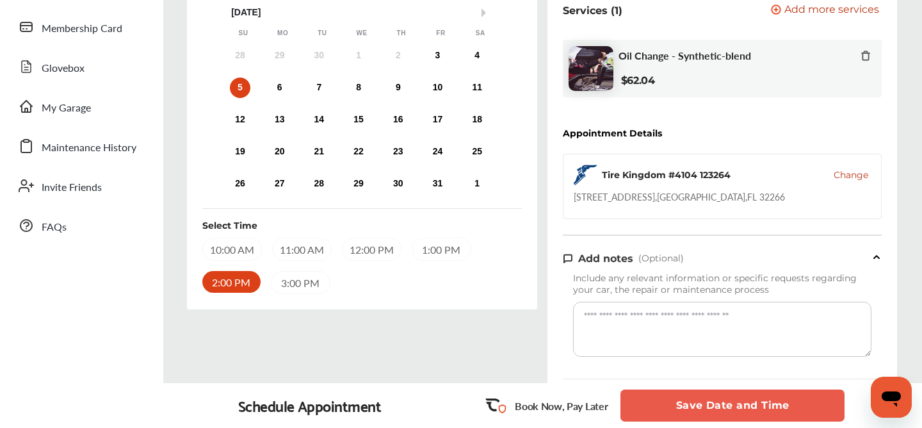
click at [854, 175] on span "Change" at bounding box center [851, 174] width 35 height 13
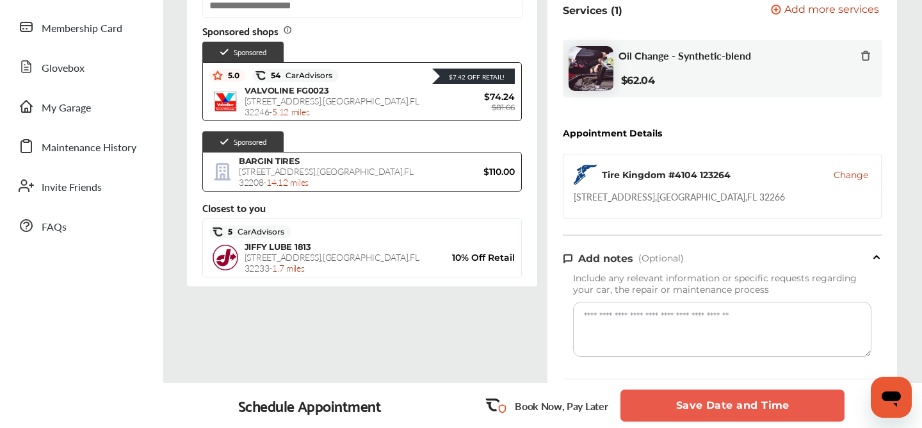
click at [543, 117] on div "Order Summary Services (1) Add a service Add more services Oil Change - Synthet…" at bounding box center [723, 314] width 361 height 737
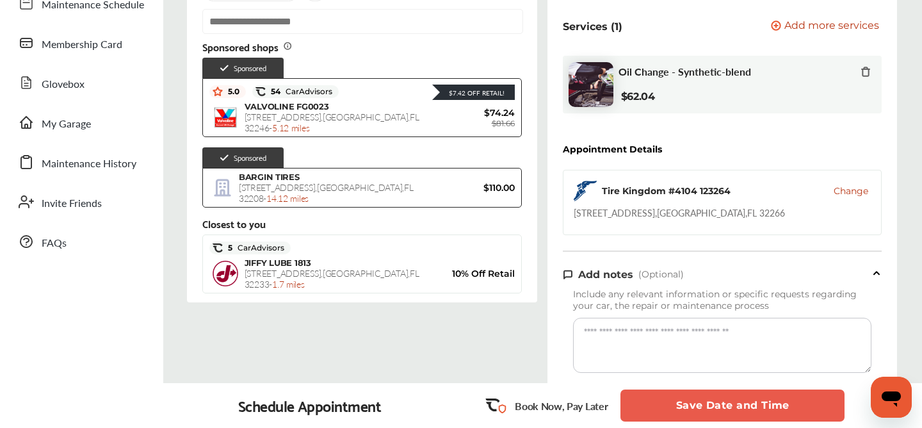
scroll to position [205, 0]
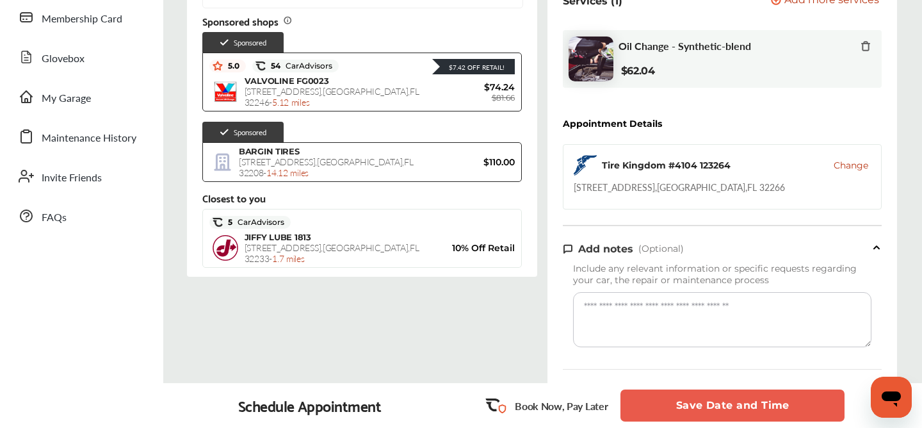
click at [539, 114] on div "***** Sort by : Distance Sponsored shops Sponsored $7.42 Off Retail! 5.0 54 Car…" at bounding box center [362, 304] width 361 height 737
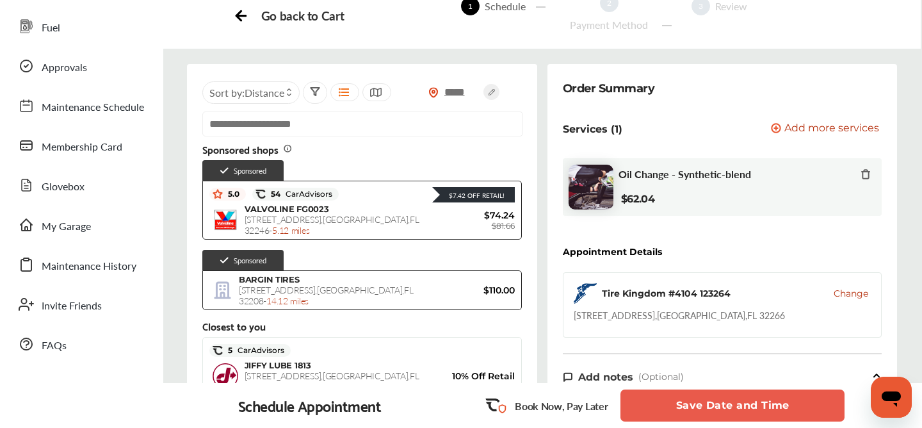
scroll to position [102, 0]
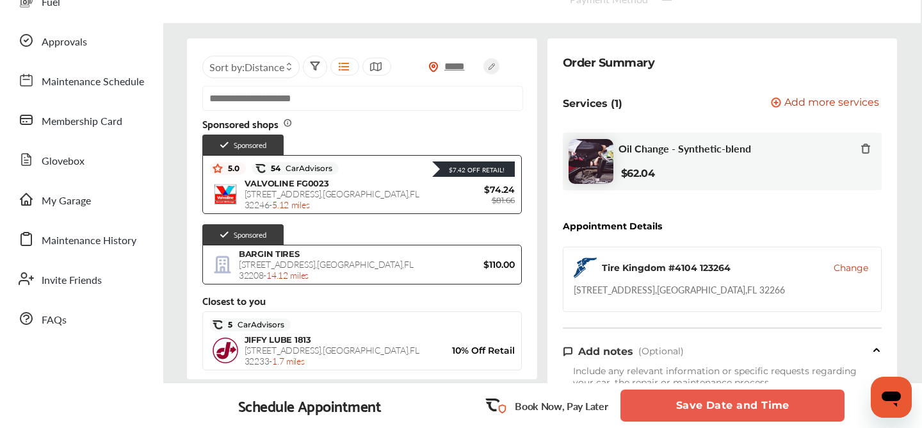
click at [771, 268] on div "Tire Kingdom #4104 123264 Change" at bounding box center [723, 268] width 298 height 20
click at [542, 405] on p "Book Now, Pay Later" at bounding box center [561, 405] width 93 height 15
click at [503, 407] on rect at bounding box center [502, 409] width 12 height 12
click at [308, 407] on div "Schedule Appointment" at bounding box center [309, 406] width 143 height 18
click at [545, 329] on div "Order Summary Services (1) Add a service Add more services Oil Change - Synthet…" at bounding box center [723, 406] width 361 height 737
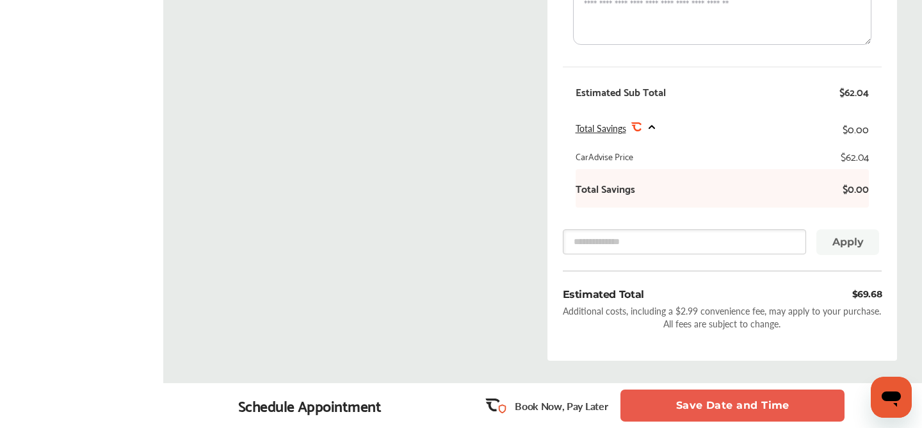
scroll to position [512, 0]
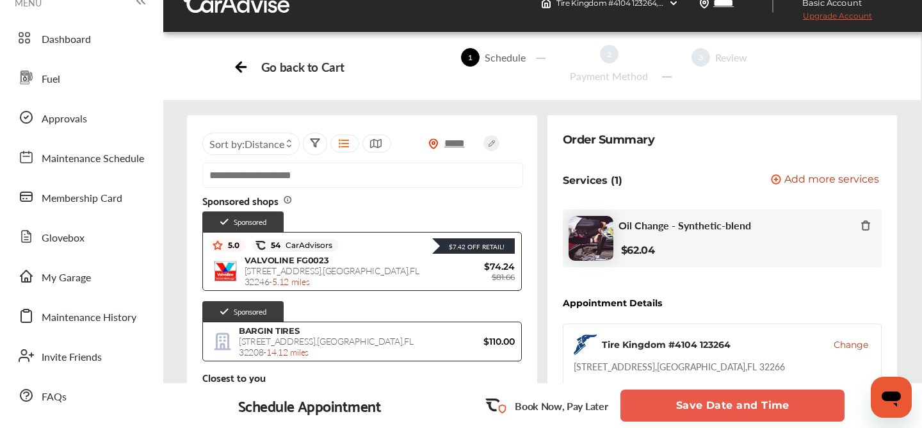
scroll to position [0, 0]
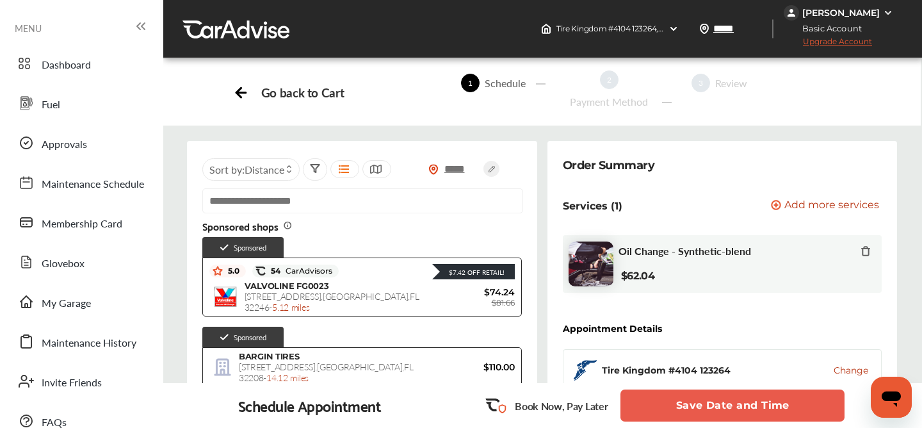
click at [721, 406] on button "Save Date and Time" at bounding box center [733, 405] width 224 height 32
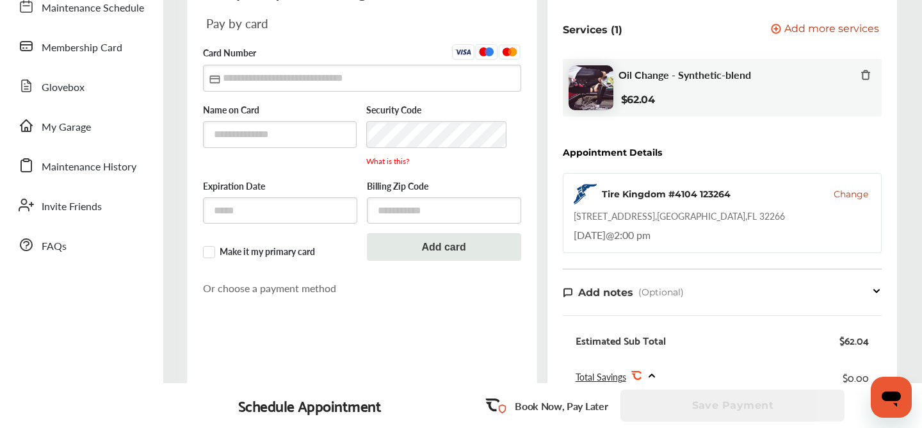
scroll to position [179, 0]
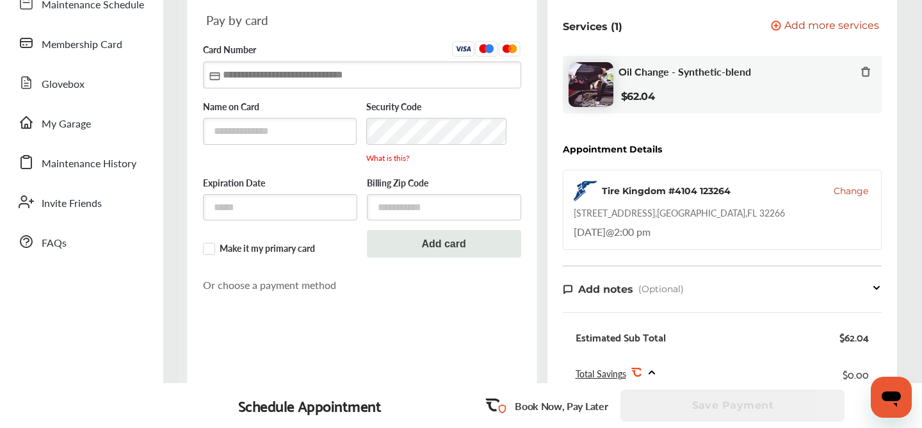
click at [439, 78] on input "text" at bounding box center [362, 74] width 318 height 26
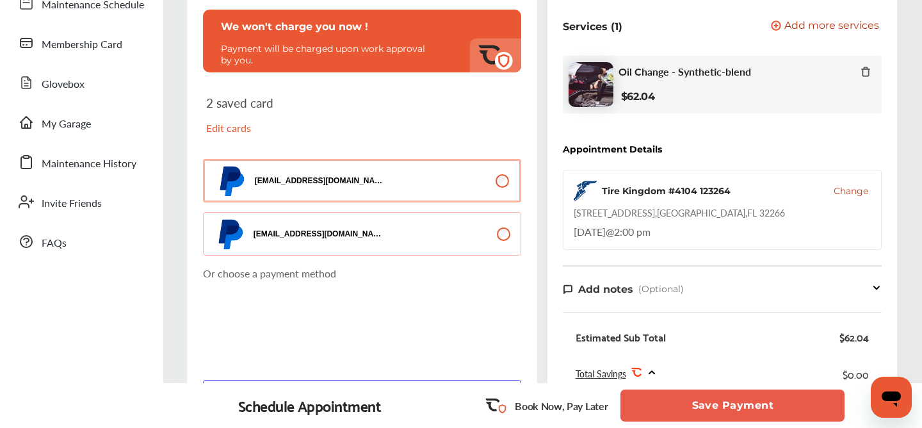
click at [543, 170] on div "Order Summary Services (1) Add a service Add more services Oil Change - Synthet…" at bounding box center [723, 313] width 361 height 703
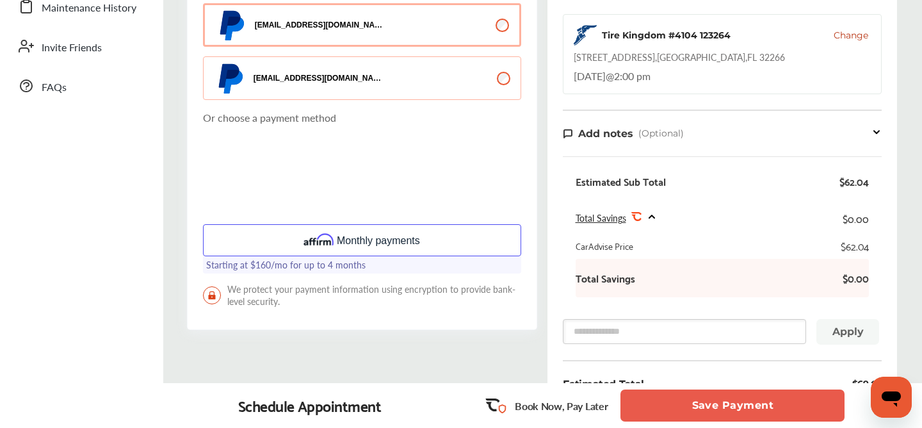
scroll to position [359, 0]
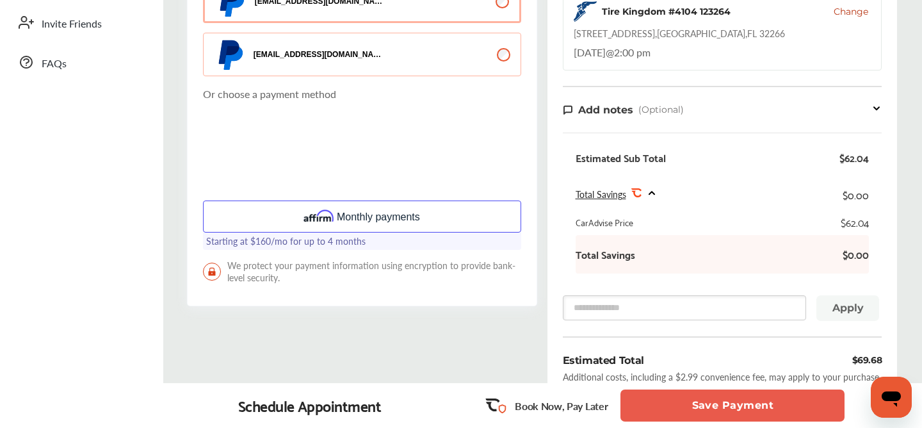
click at [545, 177] on div "Order Summary Services (1) Add a service Add more services Oil Change - Synthet…" at bounding box center [723, 133] width 361 height 703
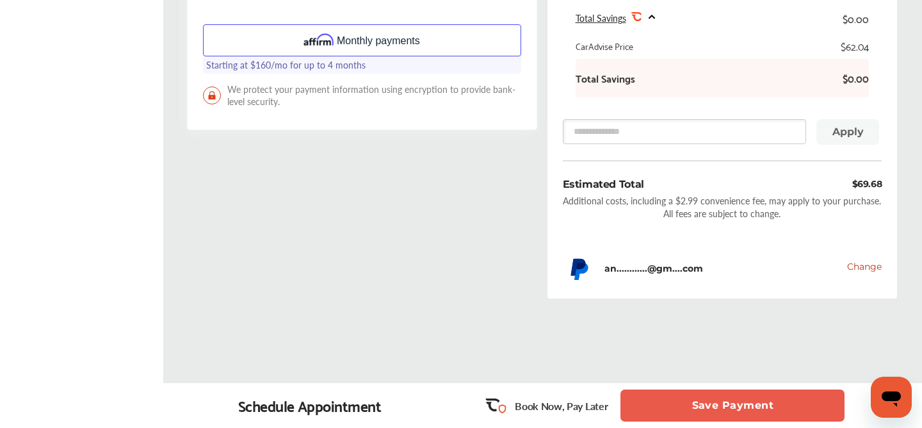
scroll to position [538, 0]
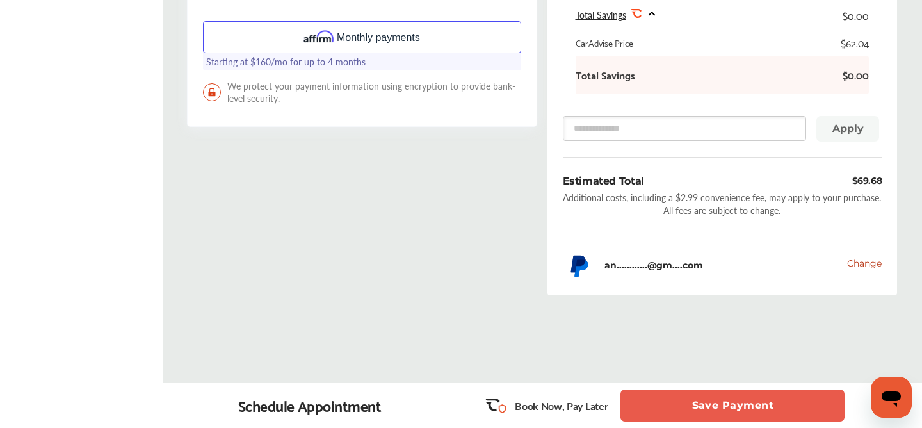
click at [759, 400] on button "Save Payment" at bounding box center [733, 405] width 224 height 32
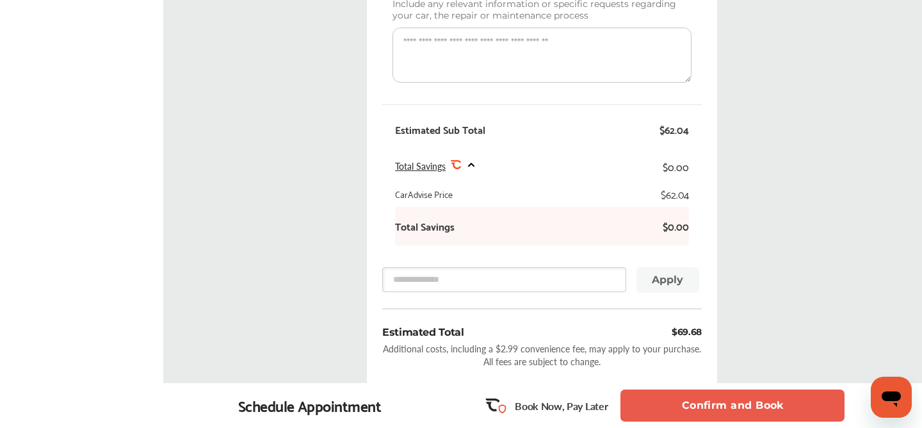
scroll to position [487, 0]
click at [739, 406] on button "Confirm and Book" at bounding box center [733, 405] width 224 height 32
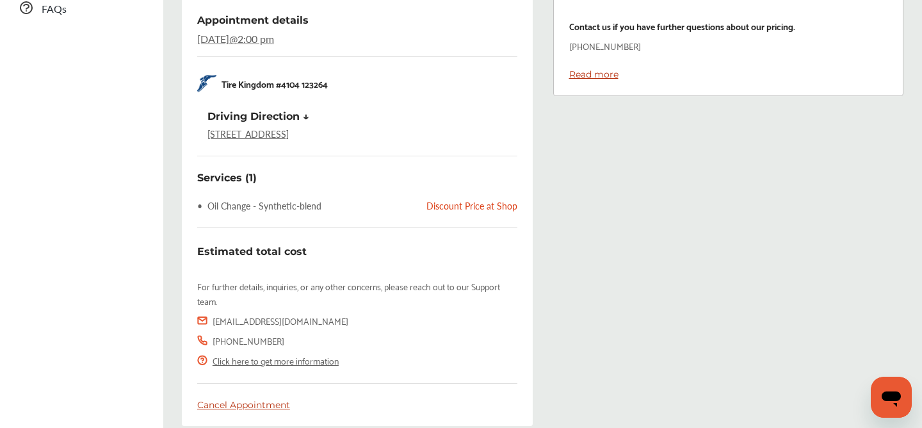
scroll to position [487, 0]
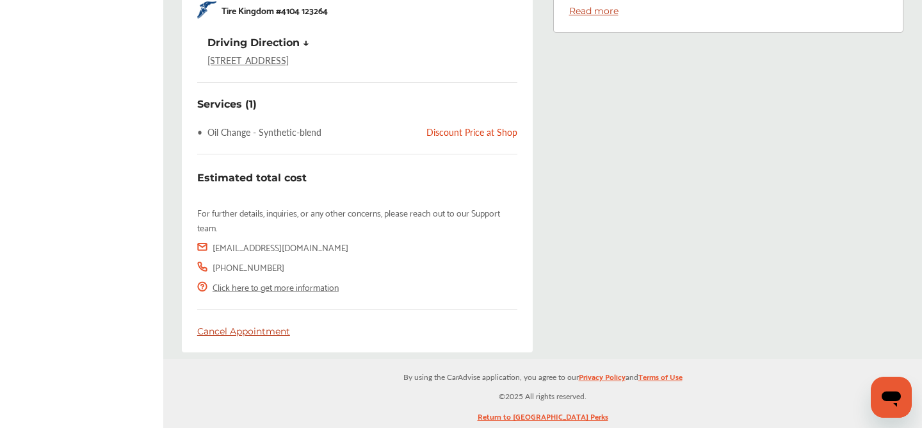
click at [726, 201] on div "Check in Instruction Show your membership card at the store as soon as you arri…" at bounding box center [729, 13] width 372 height 699
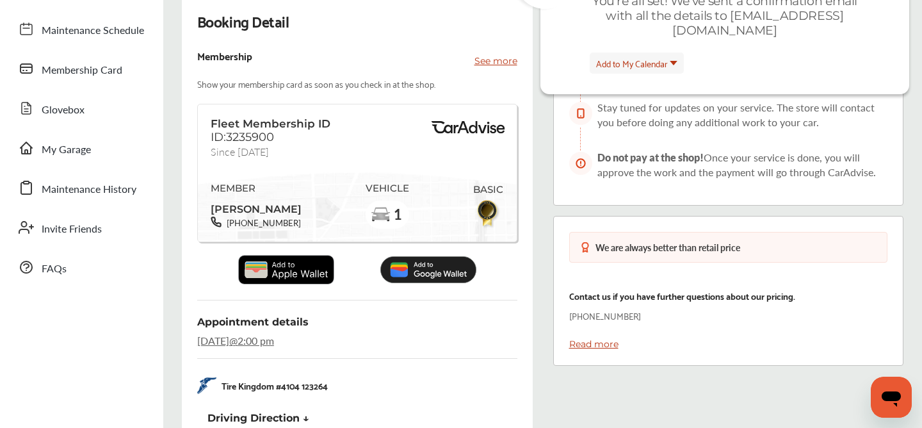
scroll to position [128, 0]
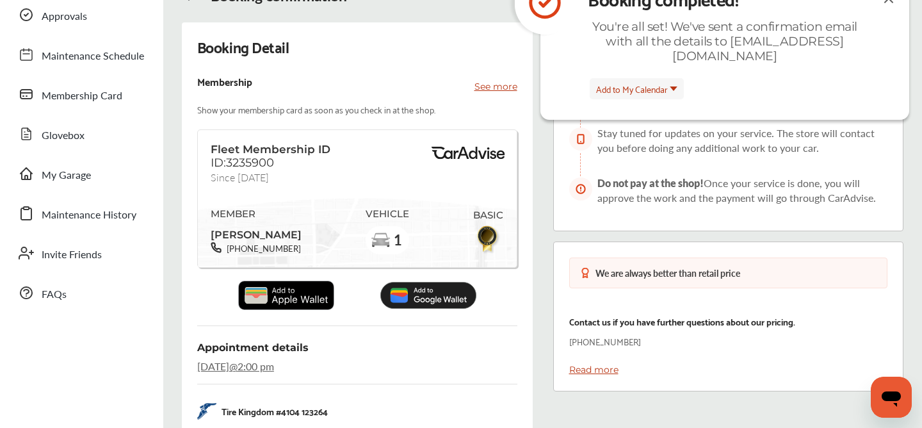
click at [303, 286] on img at bounding box center [286, 295] width 96 height 29
click at [545, 324] on div "Check in Instruction Show your membership card at the store as soon as you arri…" at bounding box center [729, 392] width 372 height 741
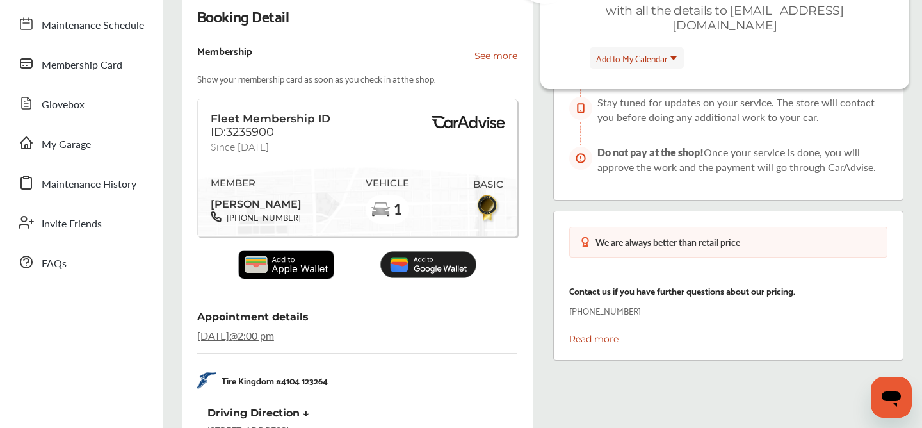
scroll to position [179, 0]
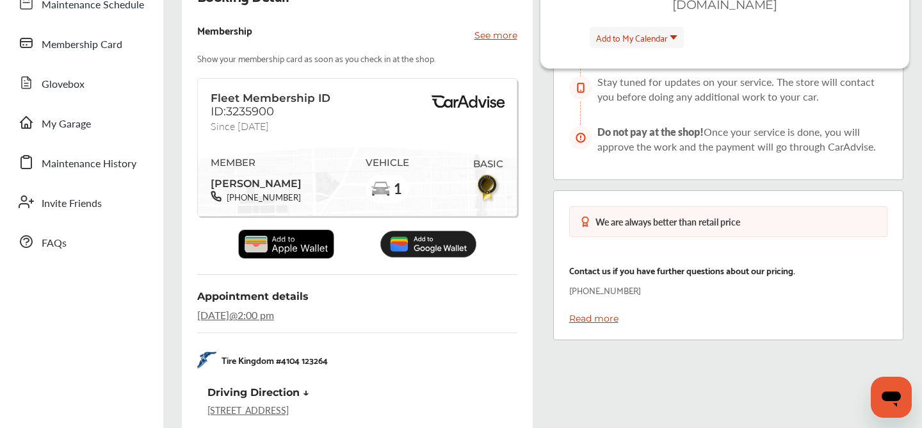
click at [298, 241] on img at bounding box center [286, 243] width 96 height 29
click at [543, 209] on div "Check in Instruction Show your membership card at the store as soon as you arri…" at bounding box center [729, 341] width 372 height 741
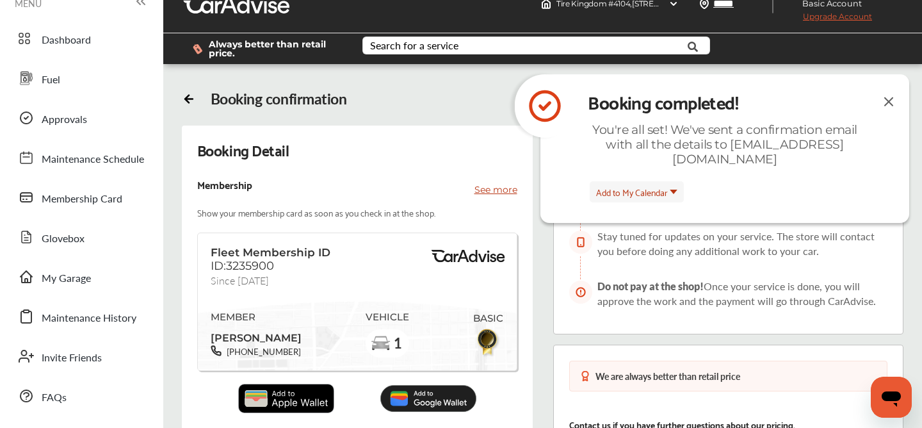
scroll to position [0, 0]
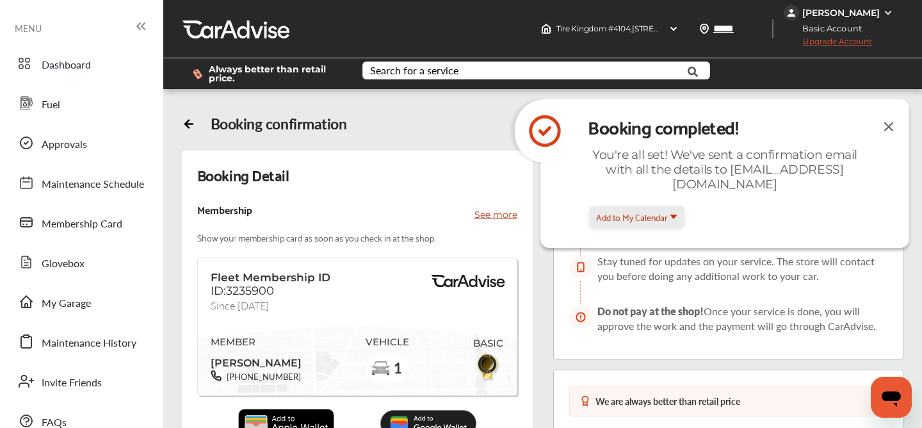
click at [664, 209] on span "Add to My Calendar" at bounding box center [632, 216] width 72 height 15
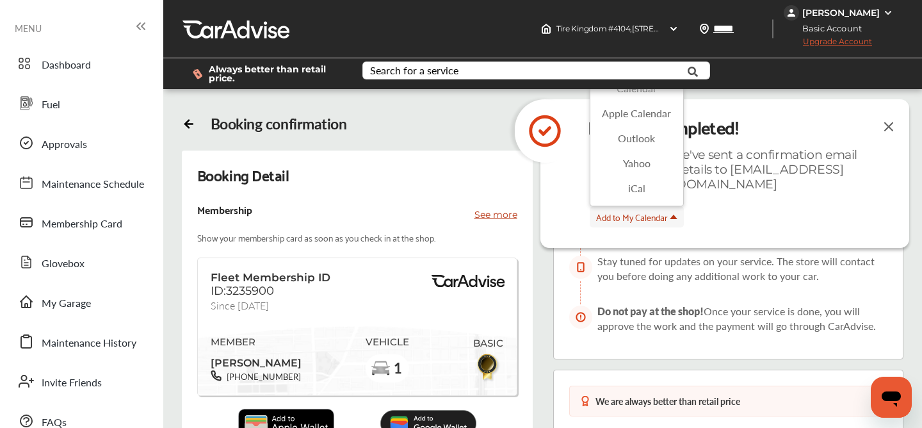
click at [887, 126] on img at bounding box center [888, 127] width 15 height 16
